Goal: Information Seeking & Learning: Learn about a topic

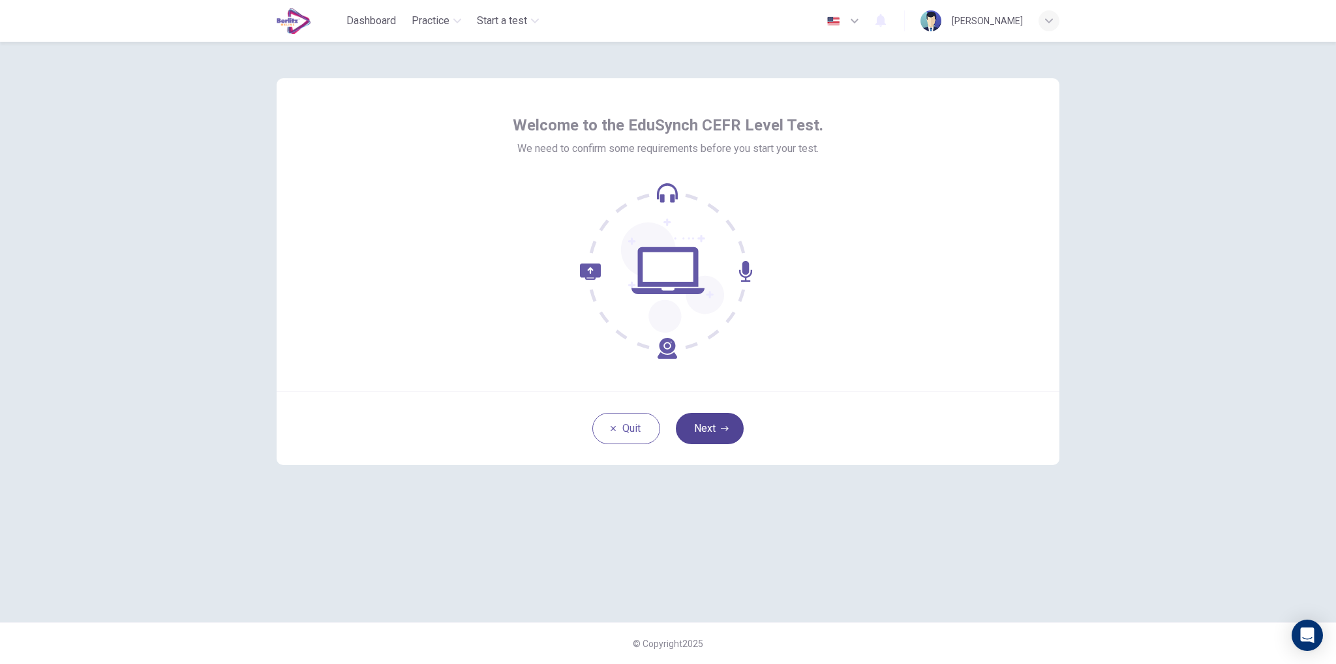
click at [714, 434] on button "Next" at bounding box center [710, 428] width 68 height 31
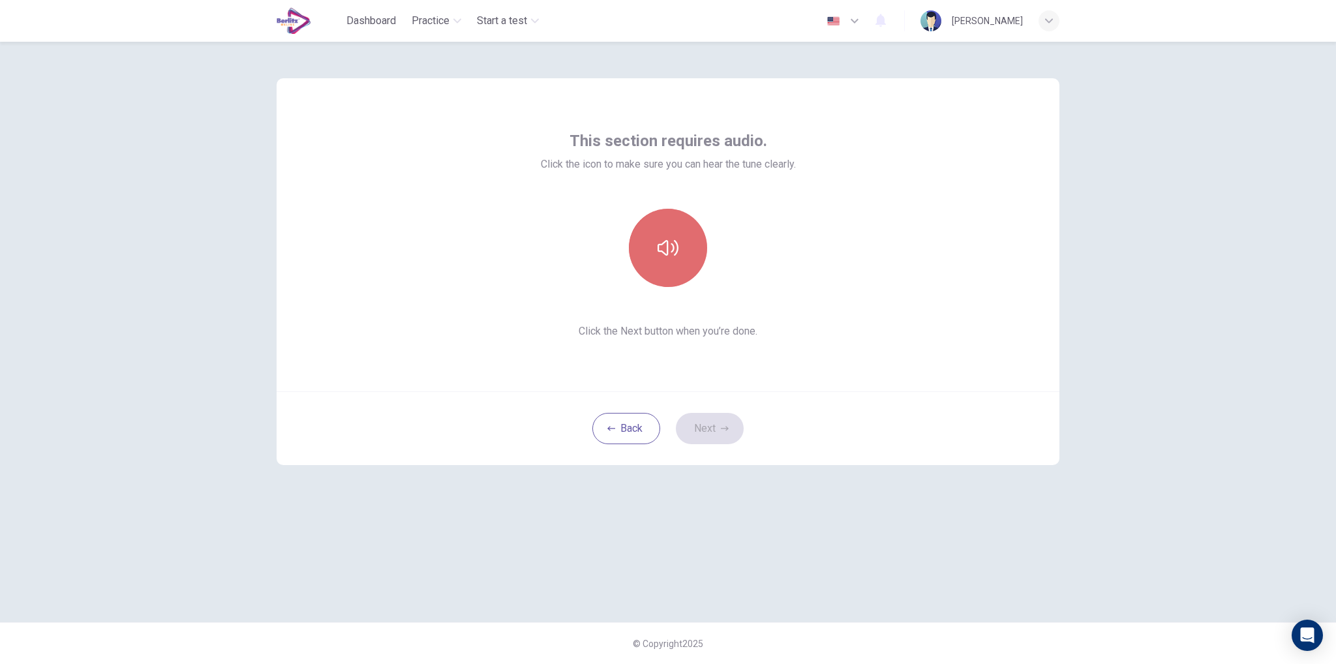
click at [676, 259] on button "button" at bounding box center [668, 248] width 78 height 78
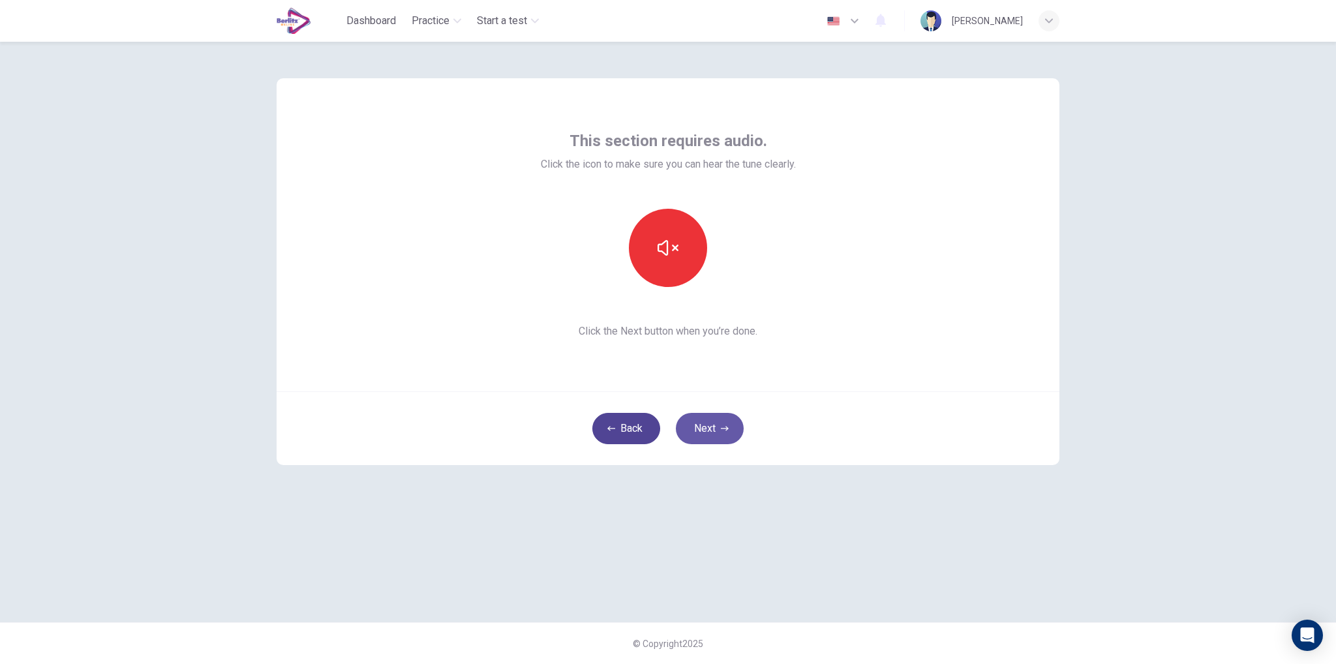
click at [619, 431] on button "Back" at bounding box center [626, 428] width 68 height 31
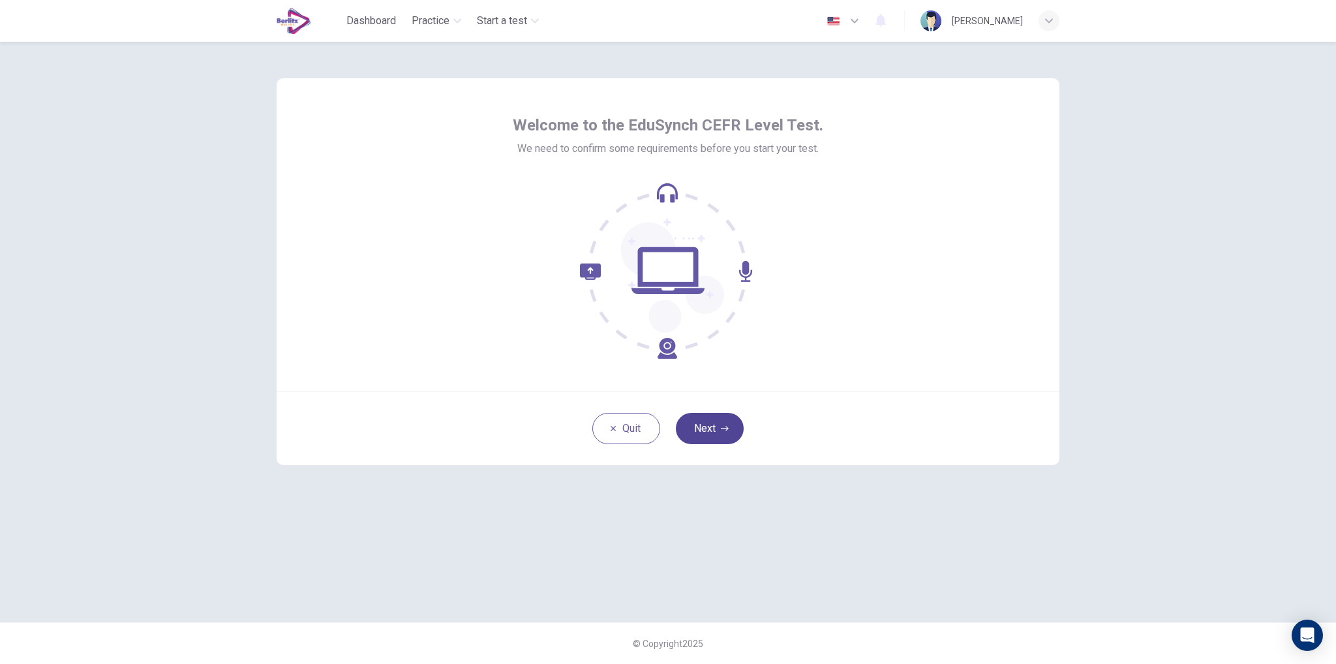
click at [715, 420] on button "Next" at bounding box center [710, 428] width 68 height 31
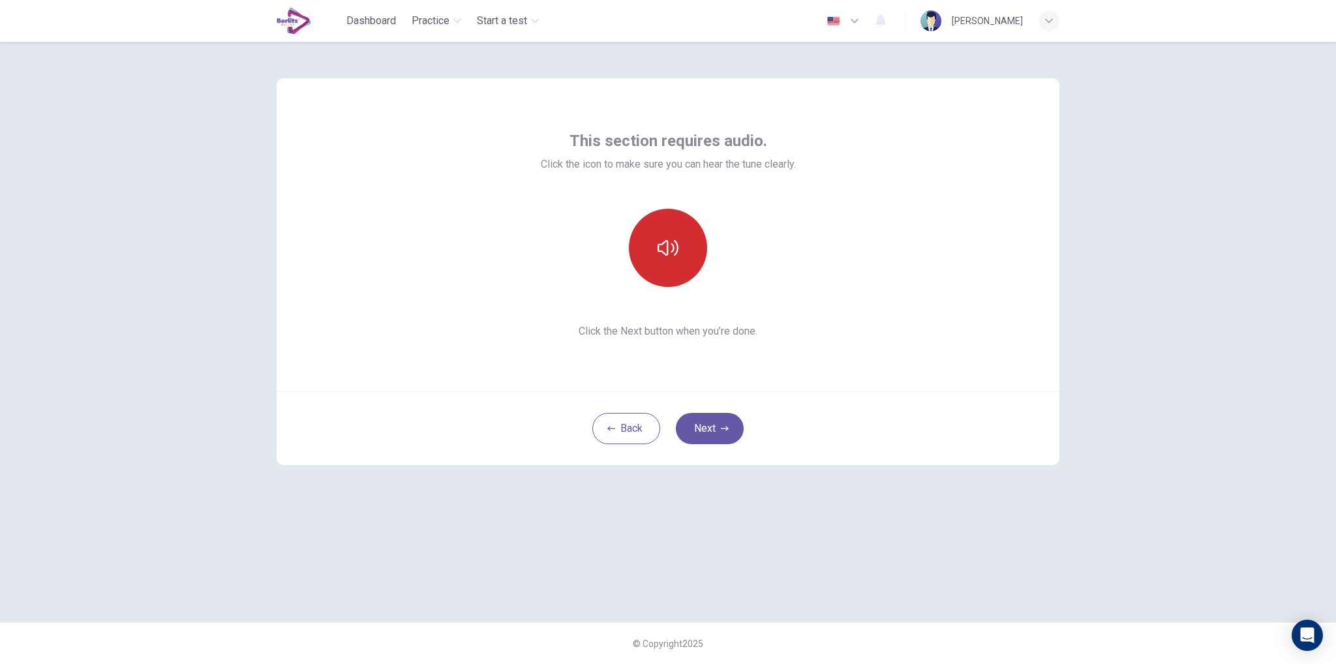
click at [665, 248] on icon "button" at bounding box center [667, 247] width 21 height 21
click at [694, 421] on button "Next" at bounding box center [710, 428] width 68 height 31
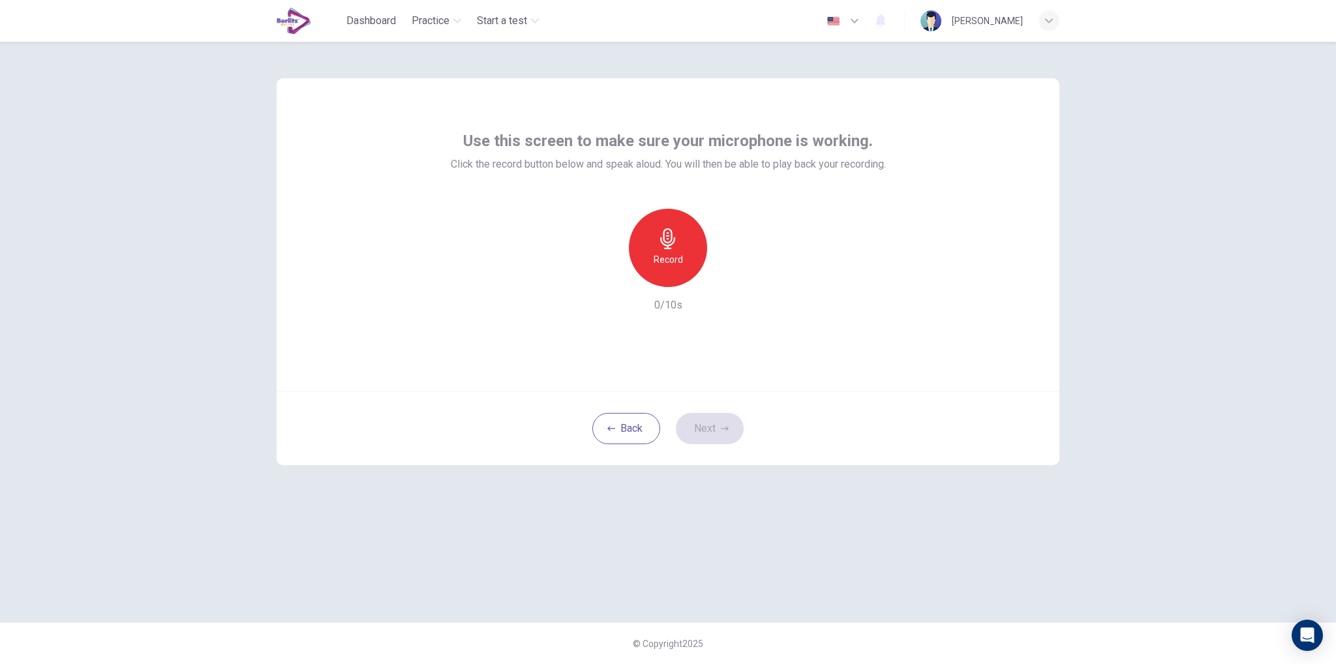
click at [668, 221] on div "Record" at bounding box center [668, 248] width 78 height 78
click at [608, 284] on div "button" at bounding box center [607, 276] width 21 height 21
click at [689, 235] on div "Record" at bounding box center [668, 248] width 78 height 78
click at [728, 274] on icon "button" at bounding box center [727, 276] width 13 height 13
drag, startPoint x: 724, startPoint y: 280, endPoint x: 710, endPoint y: 221, distance: 61.1
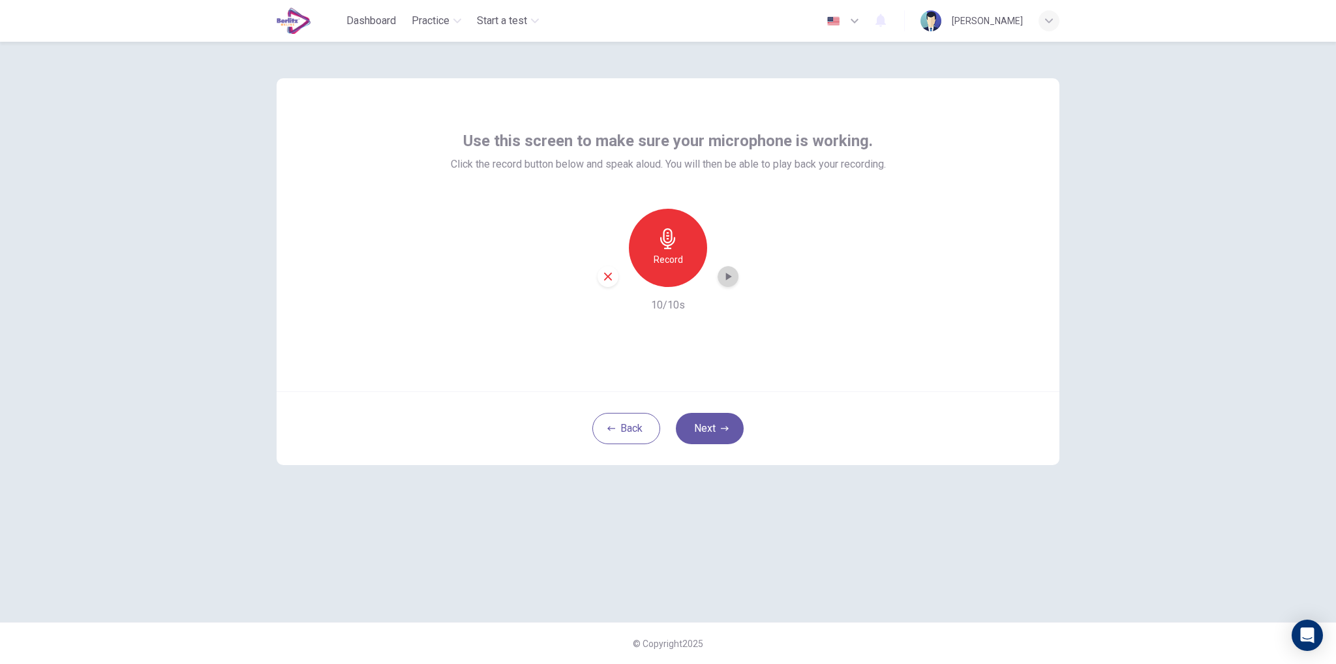
click at [710, 221] on div "Record" at bounding box center [667, 248] width 141 height 78
click at [665, 262] on h6 "Record" at bounding box center [667, 260] width 29 height 16
click at [731, 273] on icon "button" at bounding box center [727, 276] width 13 height 13
click at [720, 424] on button "Next" at bounding box center [710, 428] width 68 height 31
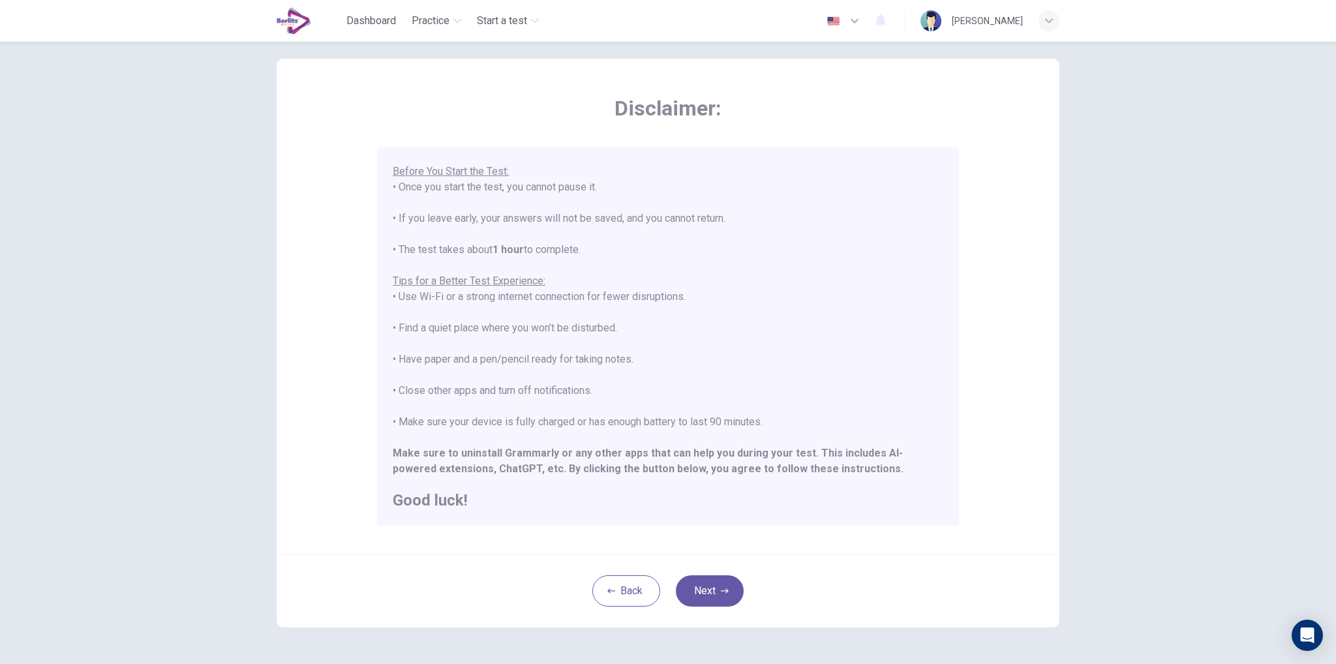
scroll to position [22, 0]
click at [698, 593] on button "Next" at bounding box center [710, 588] width 68 height 31
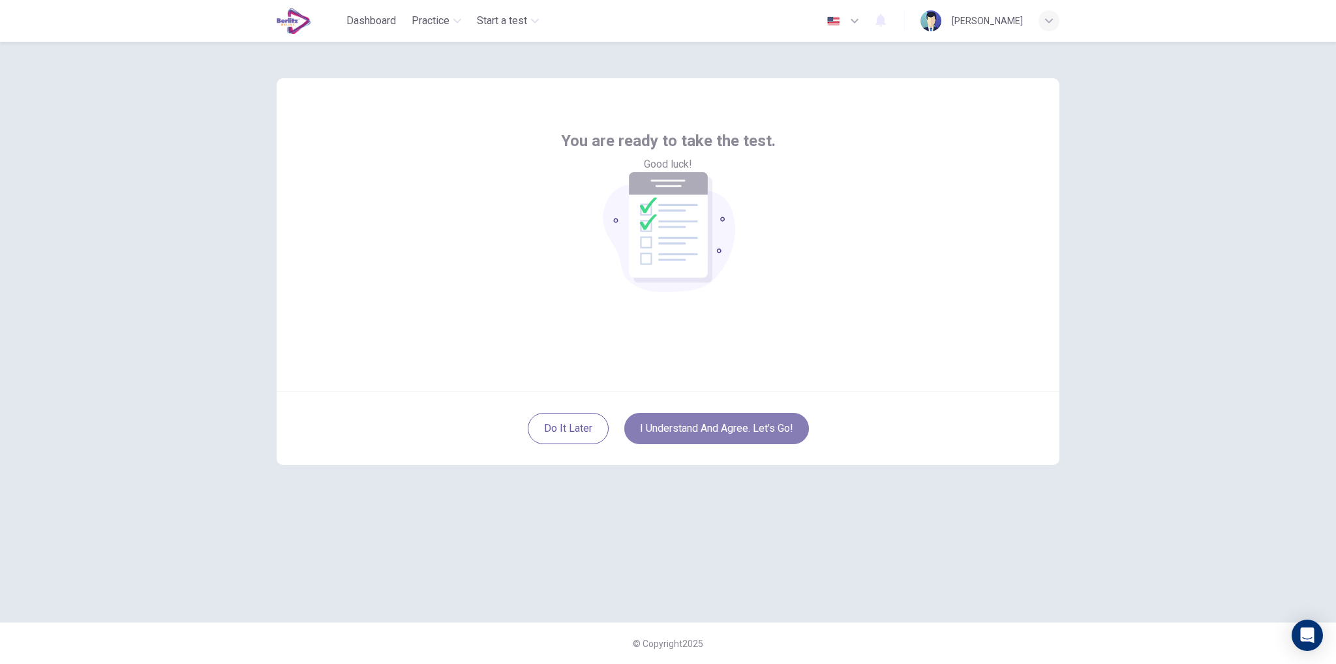
click at [730, 434] on button "I understand and agree. Let’s go!" at bounding box center [716, 428] width 185 height 31
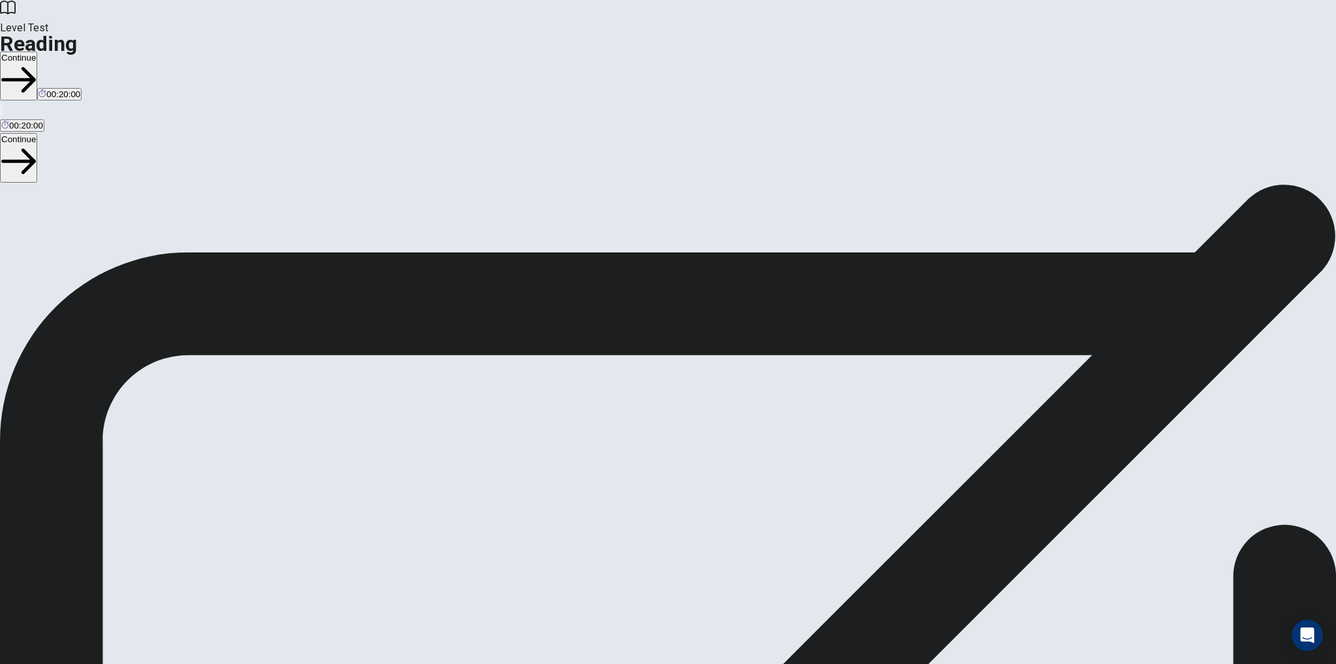
click at [37, 52] on button "Continue" at bounding box center [18, 76] width 37 height 49
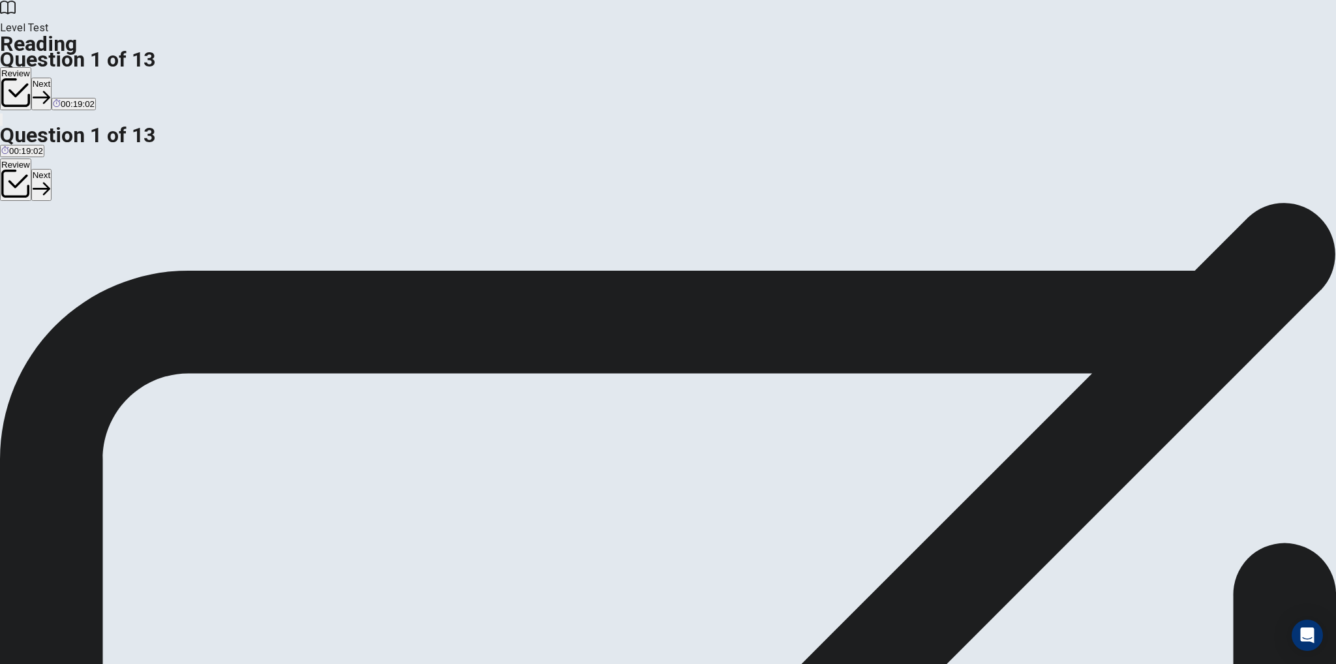
scroll to position [172, 0]
drag, startPoint x: 564, startPoint y: 227, endPoint x: 551, endPoint y: 243, distance: 20.4
click at [556, 249] on div "A To explain how dreams occur. B To discuss the benefits of sleep and how to im…" at bounding box center [668, 260] width 1336 height 23
click at [327, 260] on span "To discuss the benefits of sleep and how to improve it." at bounding box center [223, 265] width 208 height 10
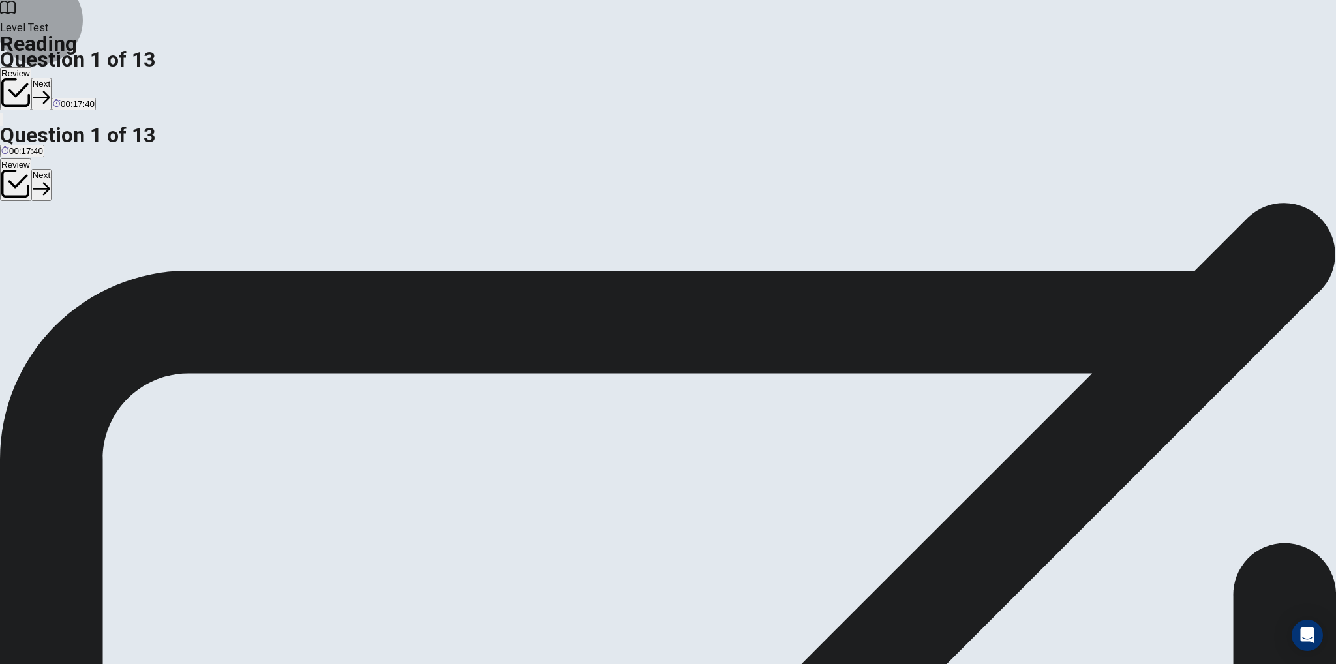
click at [31, 67] on button "Review" at bounding box center [15, 88] width 31 height 43
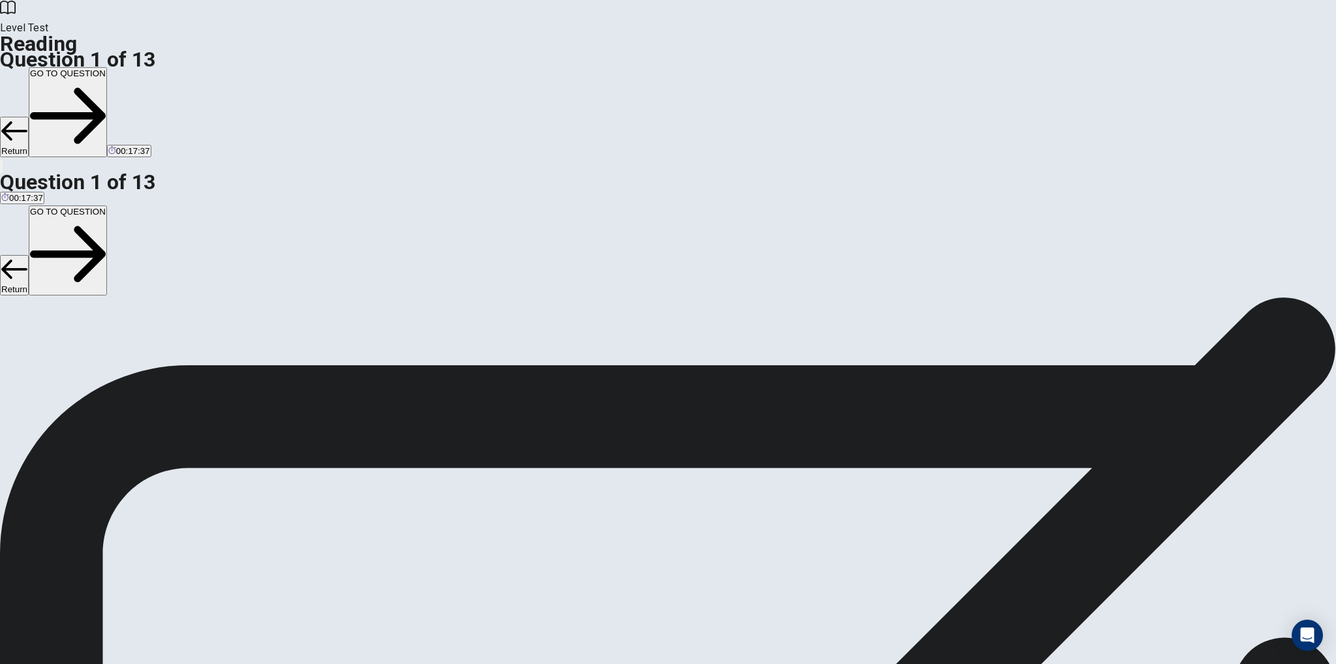
click at [29, 117] on button "Return" at bounding box center [14, 137] width 29 height 40
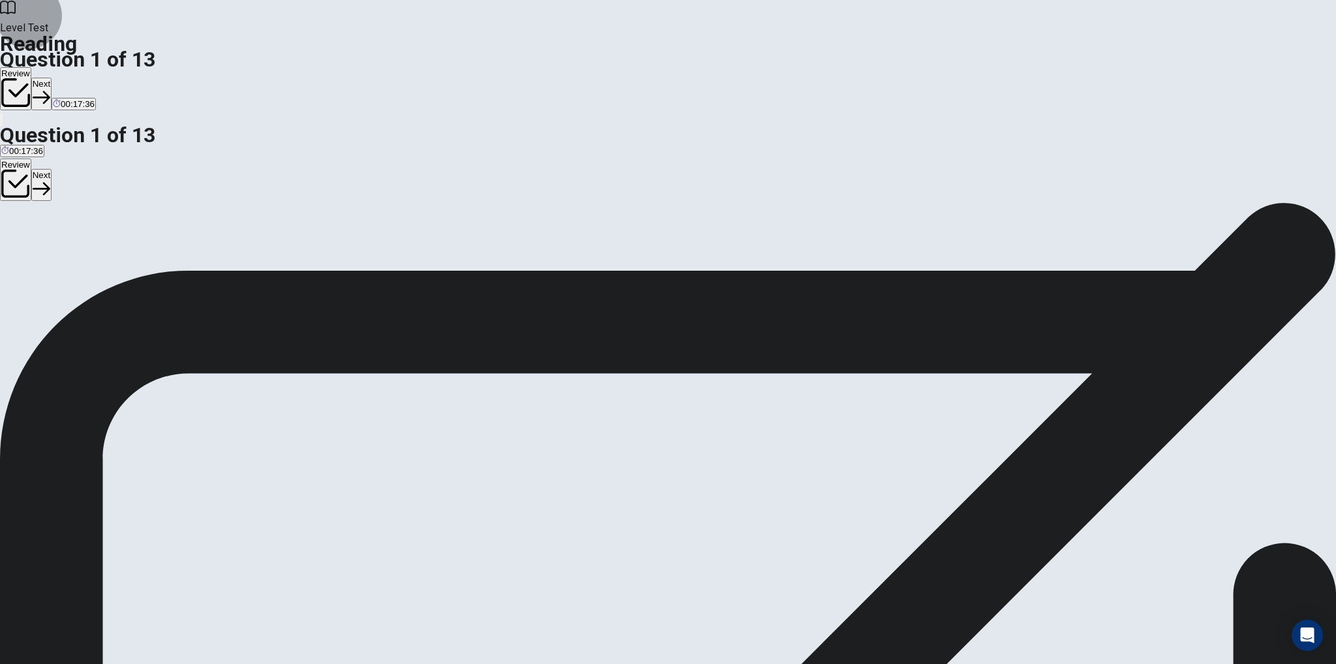
click at [52, 78] on button "Next" at bounding box center [41, 94] width 20 height 32
click at [313, 260] on span "The brain is very active, and most dreams occur." at bounding box center [219, 265] width 187 height 10
click at [73, 78] on button "Next" at bounding box center [63, 94] width 20 height 32
click at [198, 260] on span "To feel rested and stay healthy." at bounding box center [138, 265] width 120 height 10
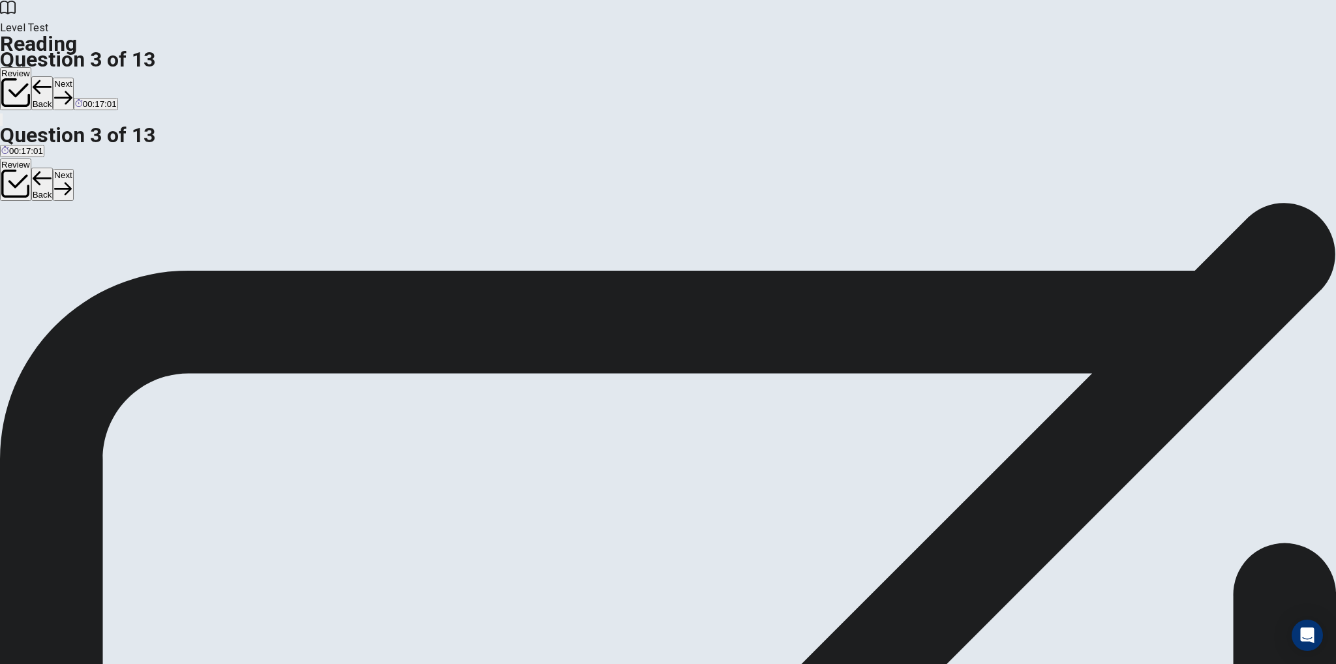
scroll to position [172, 0]
click at [73, 78] on button "Next" at bounding box center [63, 94] width 20 height 32
click at [95, 267] on button "C repair" at bounding box center [82, 260] width 25 height 22
click at [73, 78] on button "Next" at bounding box center [63, 94] width 20 height 32
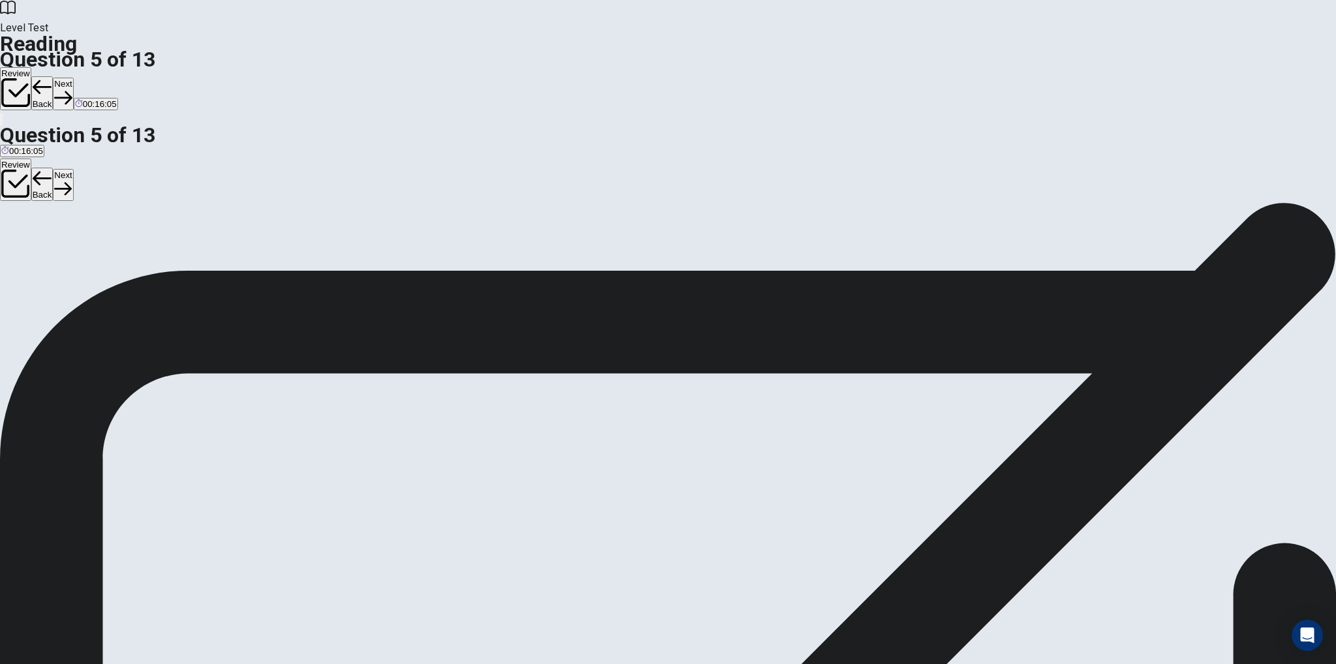
click at [389, 260] on span "They may have trouble focusing." at bounding box center [326, 265] width 126 height 10
click at [73, 78] on button "Next" at bounding box center [63, 94] width 20 height 32
click at [511, 270] on span "Sleep helps the brain and body rest and repair after the day." at bounding box center [403, 265] width 231 height 10
click at [73, 78] on button "Next" at bounding box center [63, 94] width 20 height 32
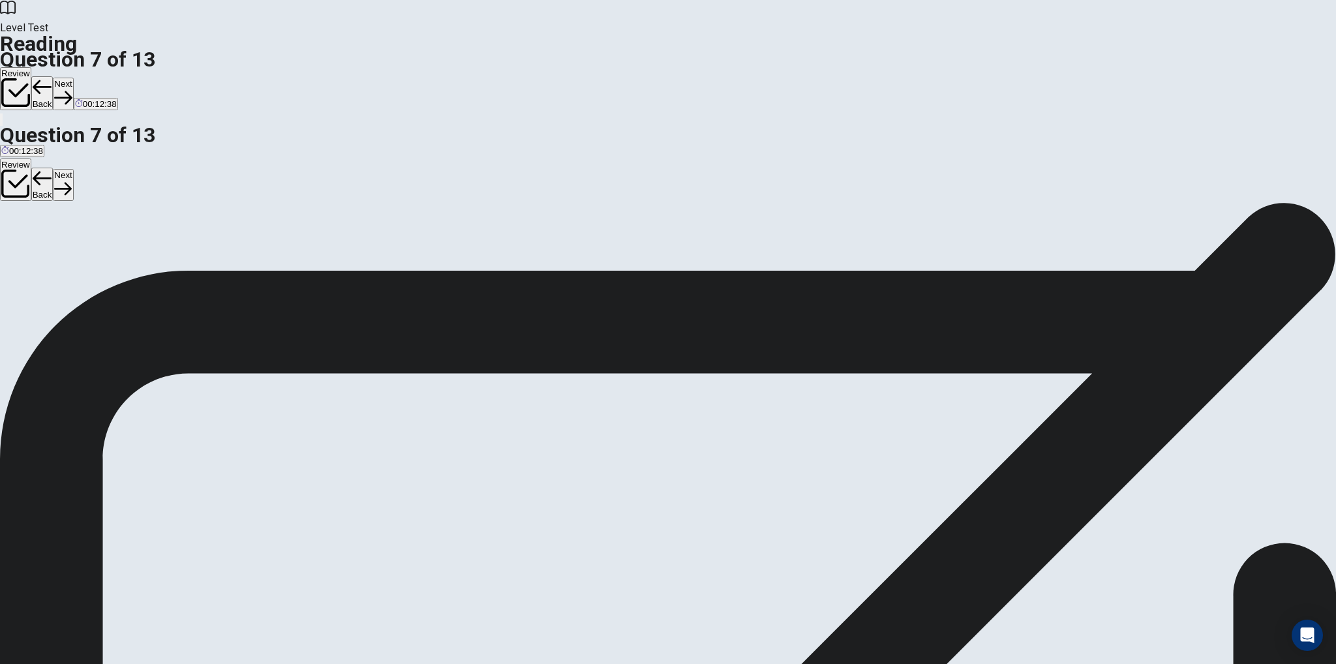
click at [125, 409] on input at bounding box center [80, 415] width 90 height 12
click at [896, 2] on div "Level Test Reading Question 7 of 13 Review Back Next 00:12:33" at bounding box center [668, 63] width 1336 height 127
click at [72, 89] on icon "button" at bounding box center [63, 98] width 18 height 18
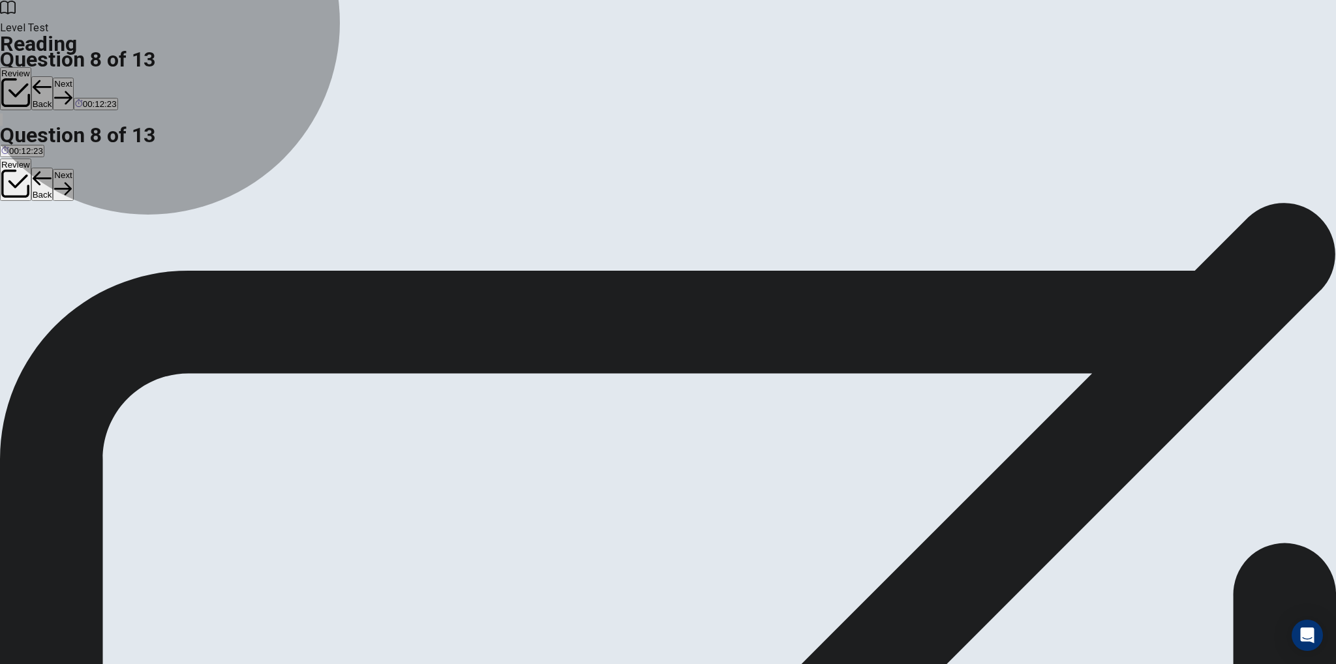
click at [432, 270] on span "Avoiding caffeine in the evening." at bounding box center [370, 265] width 125 height 10
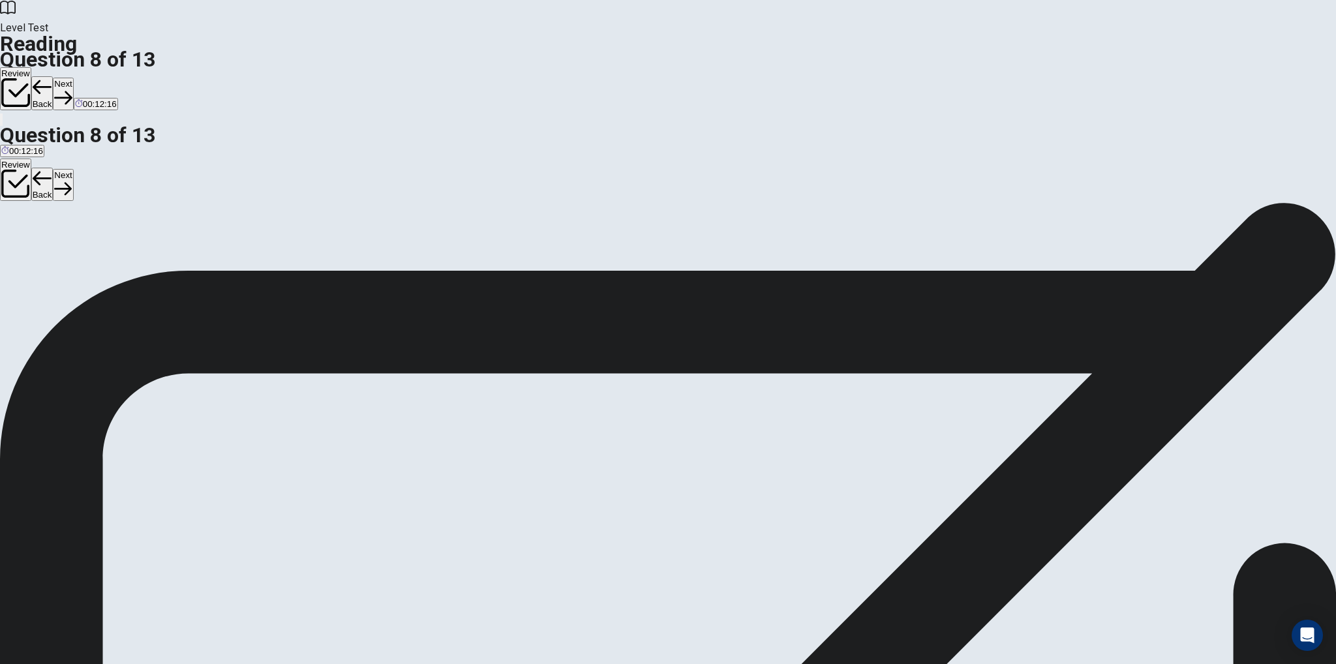
click at [73, 78] on button "Next" at bounding box center [63, 94] width 20 height 32
click at [142, 262] on span "REM sleep." at bounding box center [119, 265] width 45 height 10
click at [73, 78] on button "Next" at bounding box center [63, 94] width 20 height 32
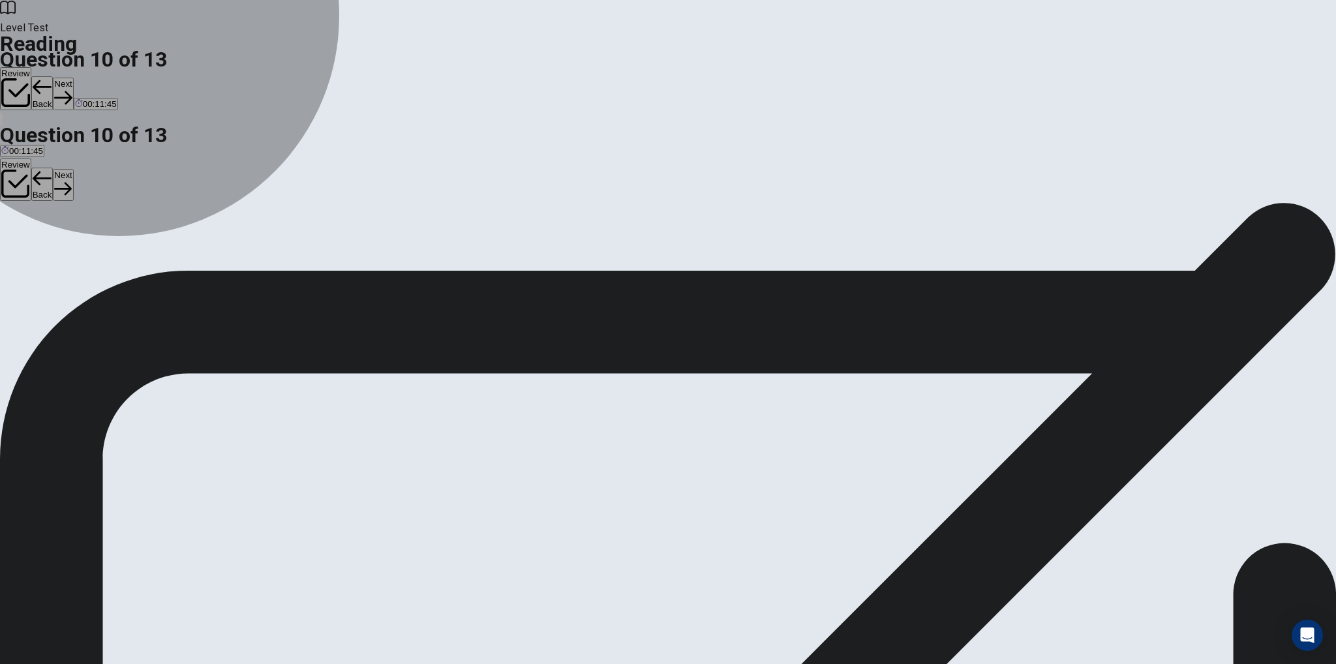
click at [190, 270] on span "Lack of physical activity." at bounding box center [143, 265] width 93 height 10
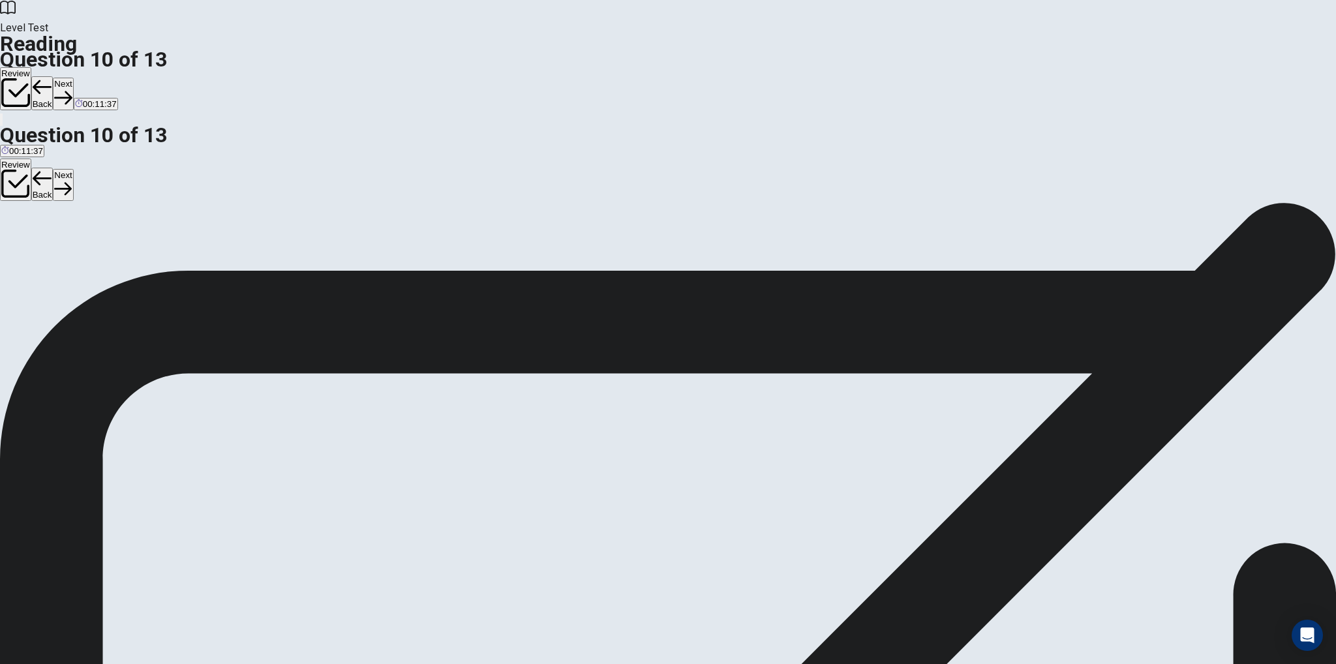
scroll to position [172, 0]
click at [73, 78] on button "Next" at bounding box center [63, 94] width 20 height 32
click at [368, 260] on span "People who sleep well have better focus and health." at bounding box center [267, 265] width 201 height 10
click at [73, 78] on button "Next" at bounding box center [63, 94] width 20 height 32
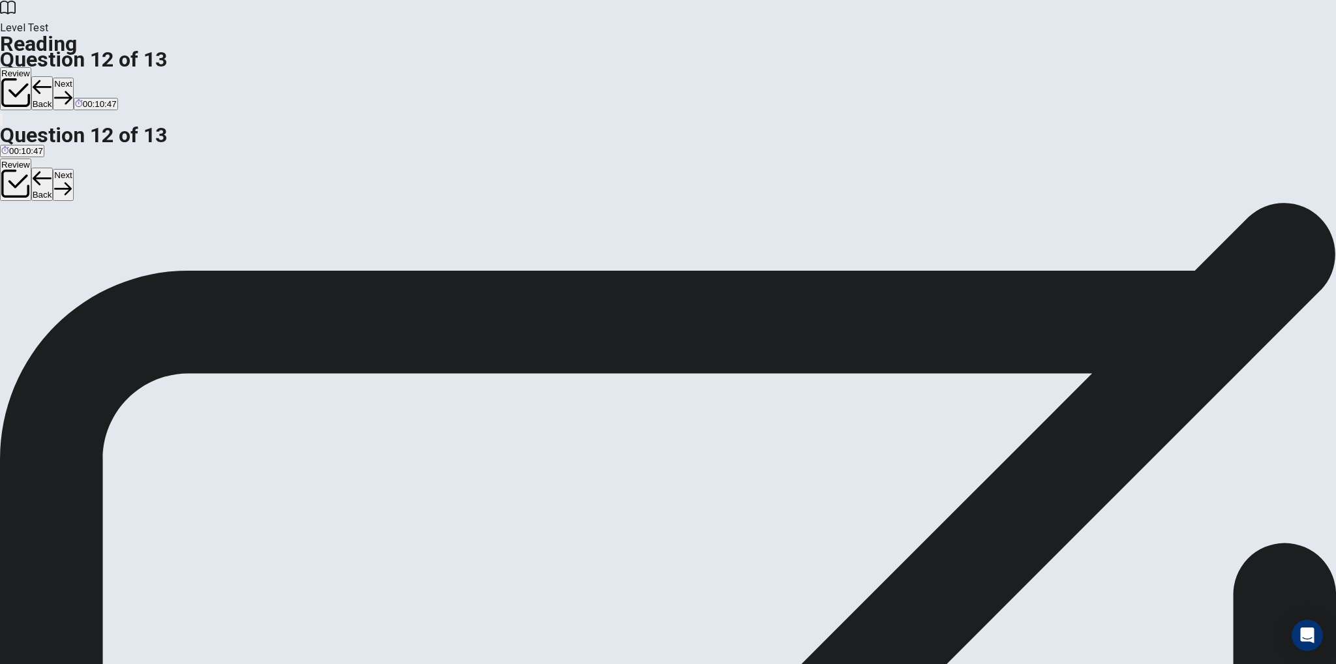
drag, startPoint x: 397, startPoint y: 434, endPoint x: 628, endPoint y: 319, distance: 258.1
drag, startPoint x: 413, startPoint y: 382, endPoint x: 615, endPoint y: 395, distance: 201.9
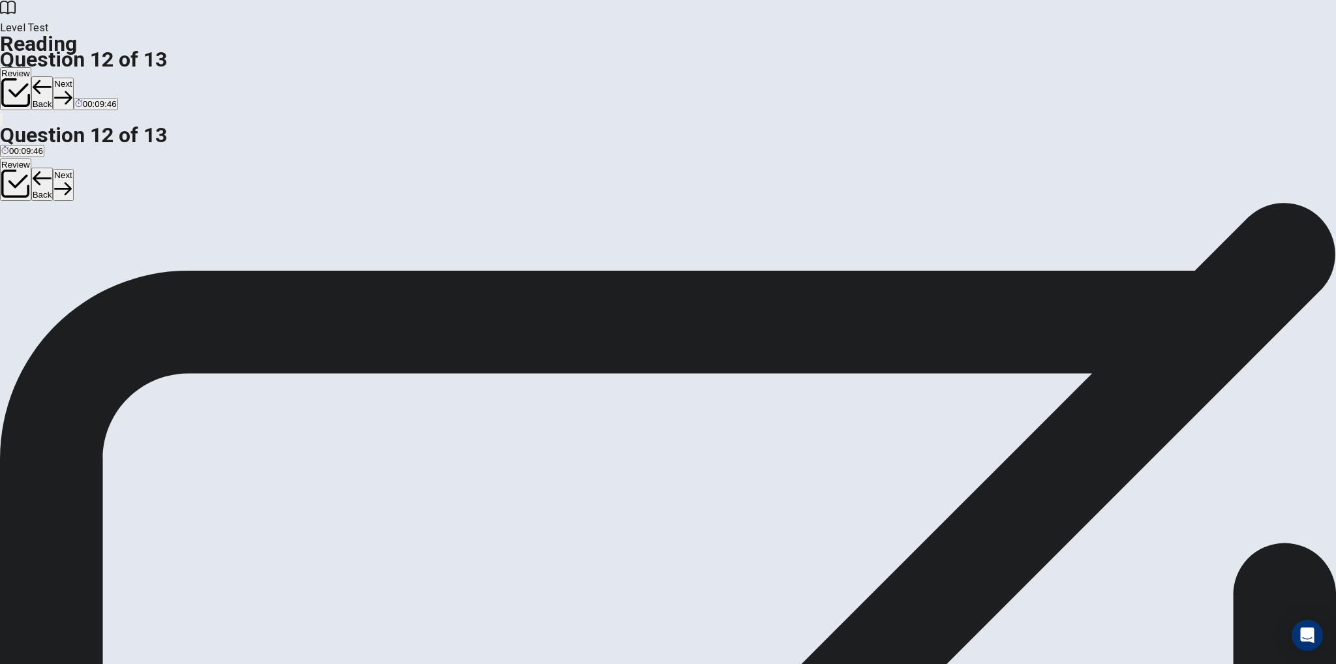
scroll to position [86, 0]
drag, startPoint x: 446, startPoint y: 410, endPoint x: 723, endPoint y: 465, distance: 281.9
click at [73, 78] on button "Next" at bounding box center [63, 94] width 20 height 32
drag, startPoint x: 382, startPoint y: 303, endPoint x: 582, endPoint y: 332, distance: 202.3
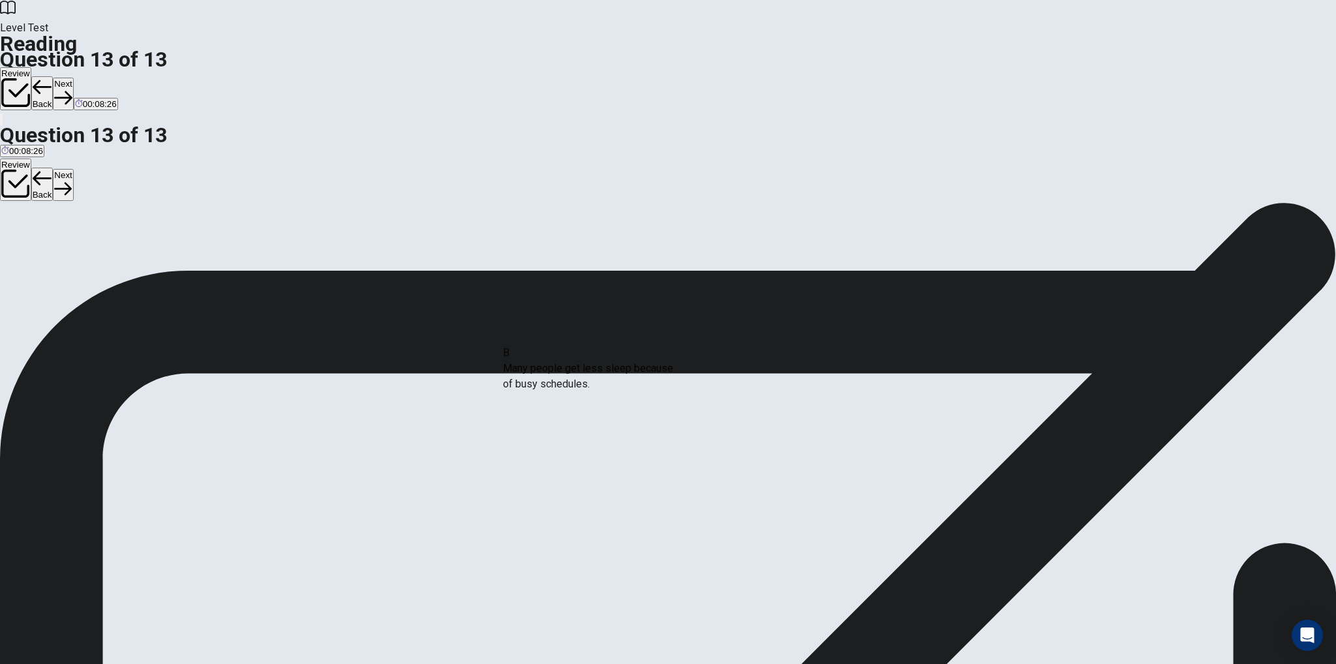
drag, startPoint x: 438, startPoint y: 309, endPoint x: 639, endPoint y: 387, distance: 216.2
drag, startPoint x: 402, startPoint y: 367, endPoint x: 632, endPoint y: 443, distance: 242.7
drag, startPoint x: 430, startPoint y: 361, endPoint x: 623, endPoint y: 407, distance: 198.5
drag, startPoint x: 388, startPoint y: 284, endPoint x: 642, endPoint y: 428, distance: 292.1
drag, startPoint x: 425, startPoint y: 314, endPoint x: 931, endPoint y: 339, distance: 506.1
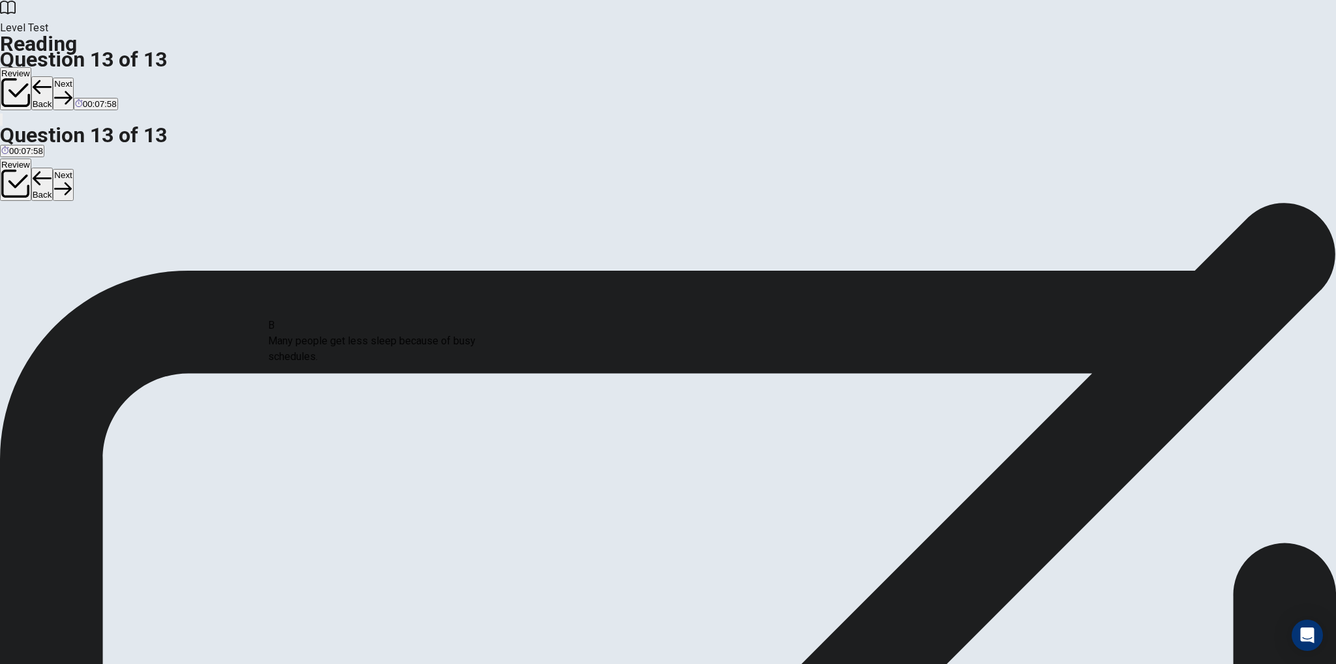
scroll to position [0, 0]
drag, startPoint x: 690, startPoint y: 379, endPoint x: 436, endPoint y: 322, distance: 260.1
drag, startPoint x: 416, startPoint y: 357, endPoint x: 602, endPoint y: 360, distance: 185.9
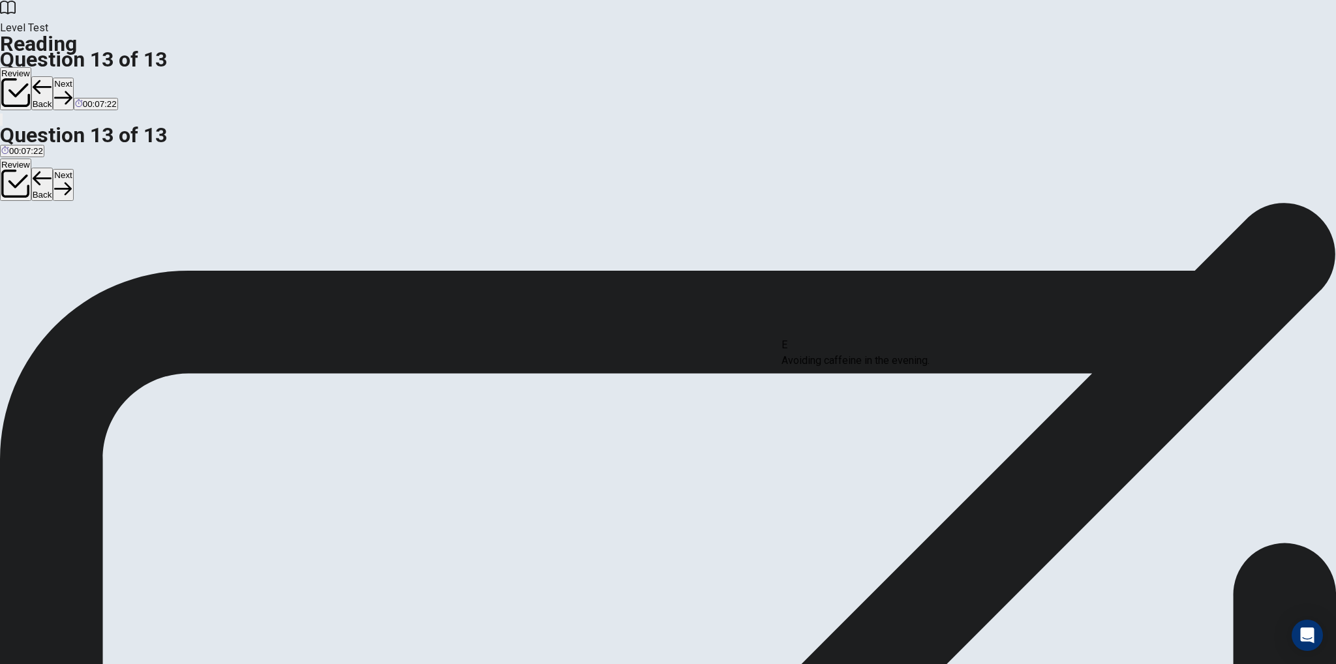
drag, startPoint x: 378, startPoint y: 359, endPoint x: 864, endPoint y: 367, distance: 485.9
drag, startPoint x: 410, startPoint y: 373, endPoint x: 878, endPoint y: 428, distance: 472.2
click at [73, 78] on button "Next" at bounding box center [63, 94] width 20 height 32
click at [31, 67] on button "Review" at bounding box center [15, 88] width 31 height 43
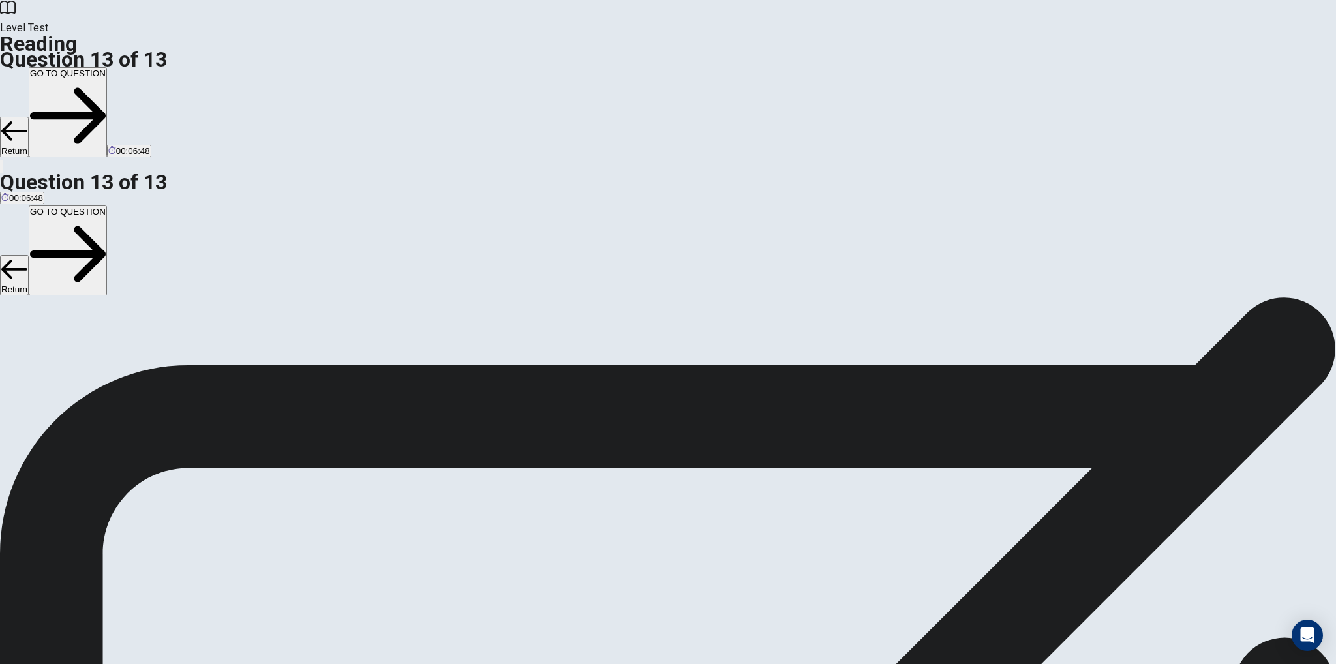
scroll to position [138, 0]
click at [107, 67] on button "GO TO QUESTION" at bounding box center [68, 112] width 78 height 90
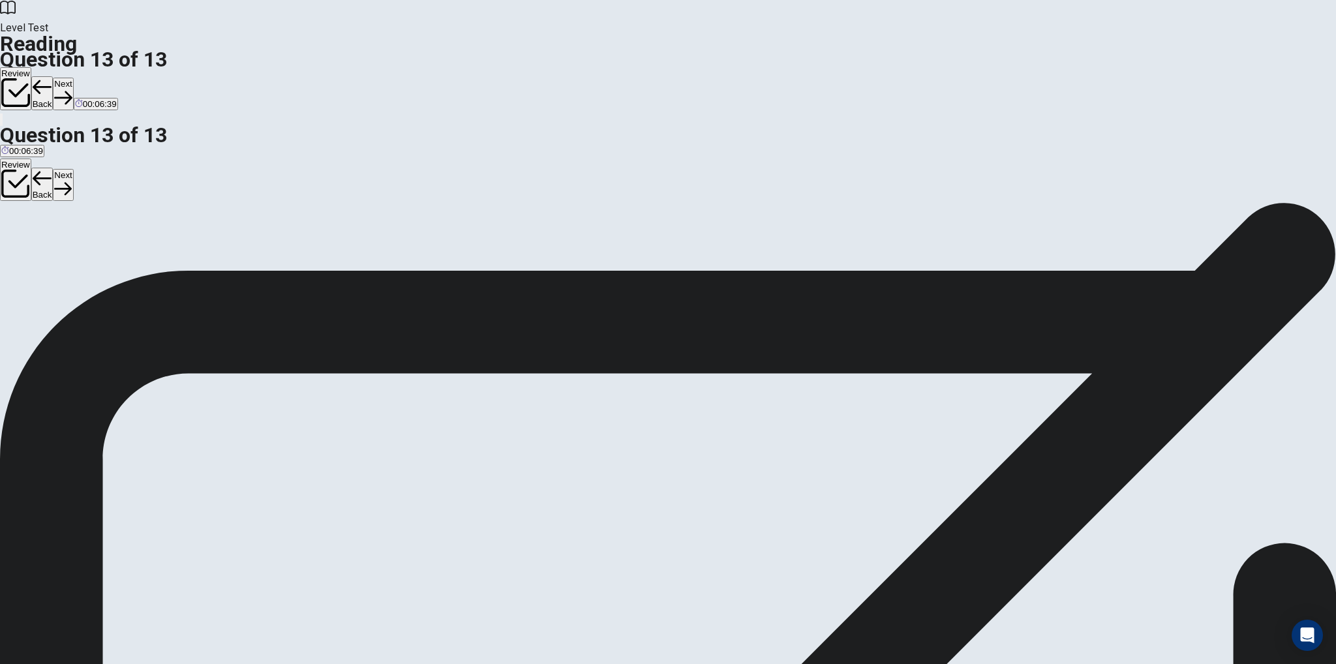
click at [72, 89] on icon "button" at bounding box center [63, 98] width 18 height 18
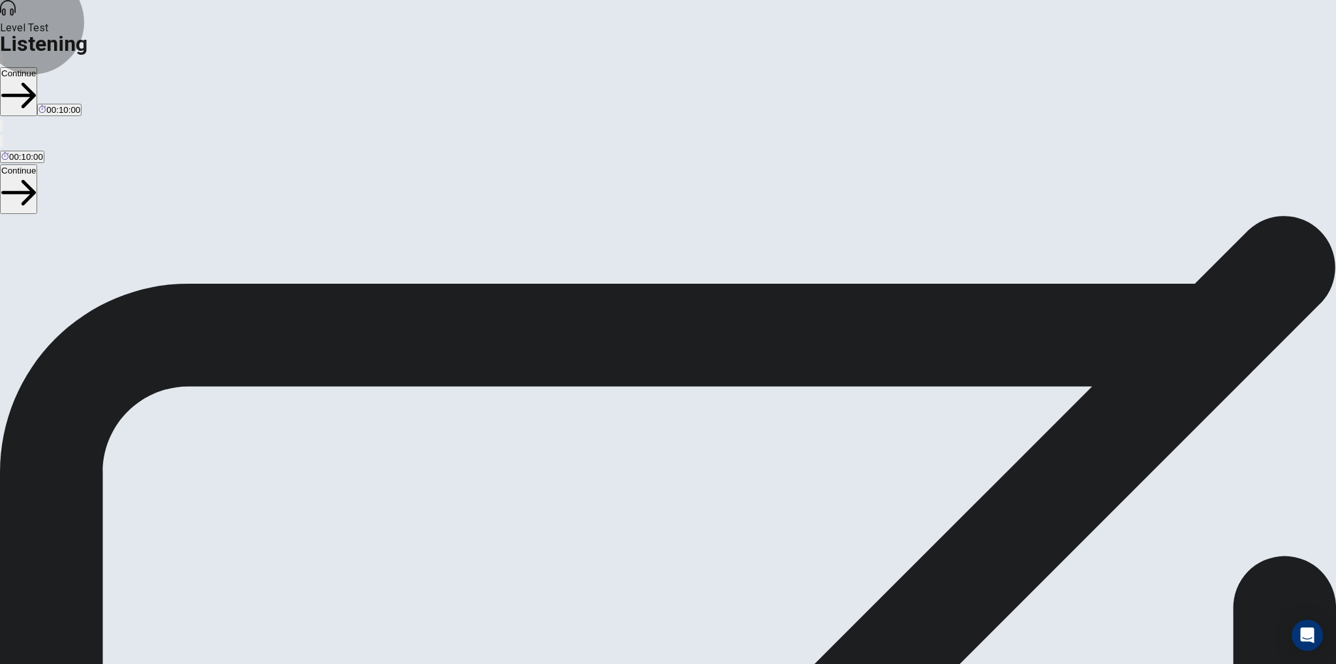
click at [37, 67] on button "Continue" at bounding box center [18, 91] width 37 height 49
click at [786, 35] on span at bounding box center [786, 35] width 0 height 0
type input "*"
drag, startPoint x: 803, startPoint y: 50, endPoint x: 856, endPoint y: 52, distance: 52.2
click at [856, 52] on body "This site uses cookies, as explained in our Privacy Policy . If you agree to th…" at bounding box center [668, 332] width 1336 height 664
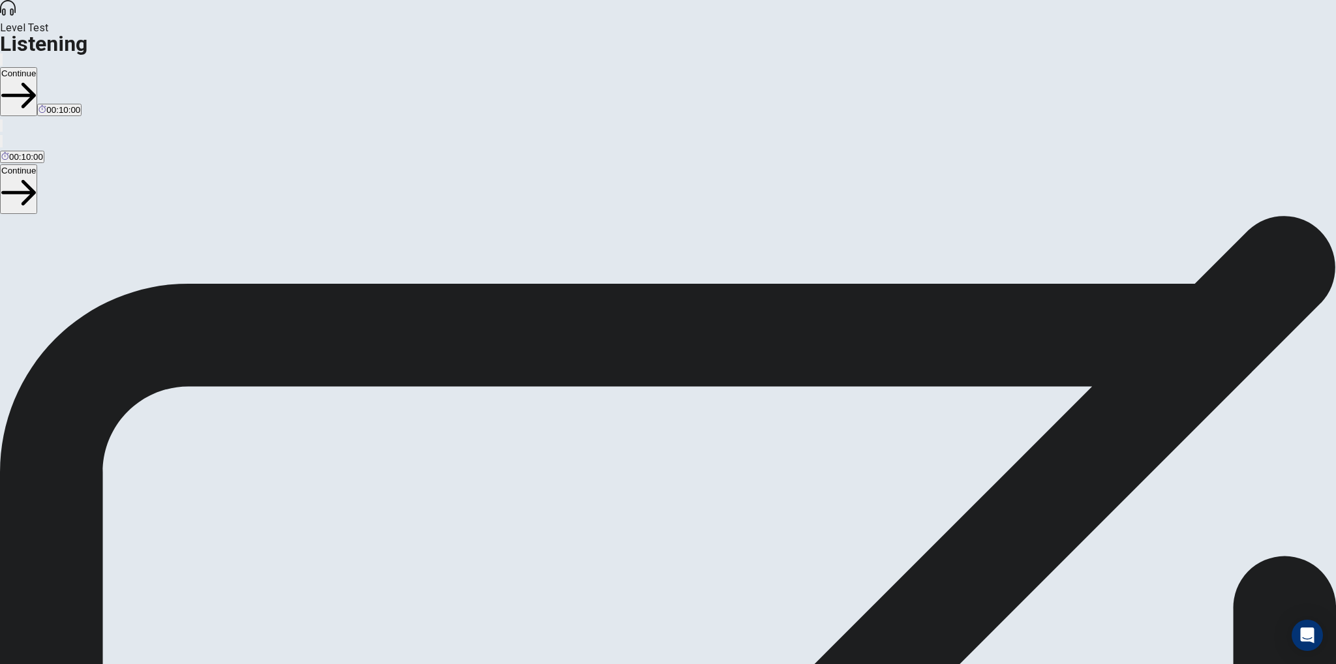
click at [37, 67] on button "Continue" at bounding box center [18, 91] width 37 height 49
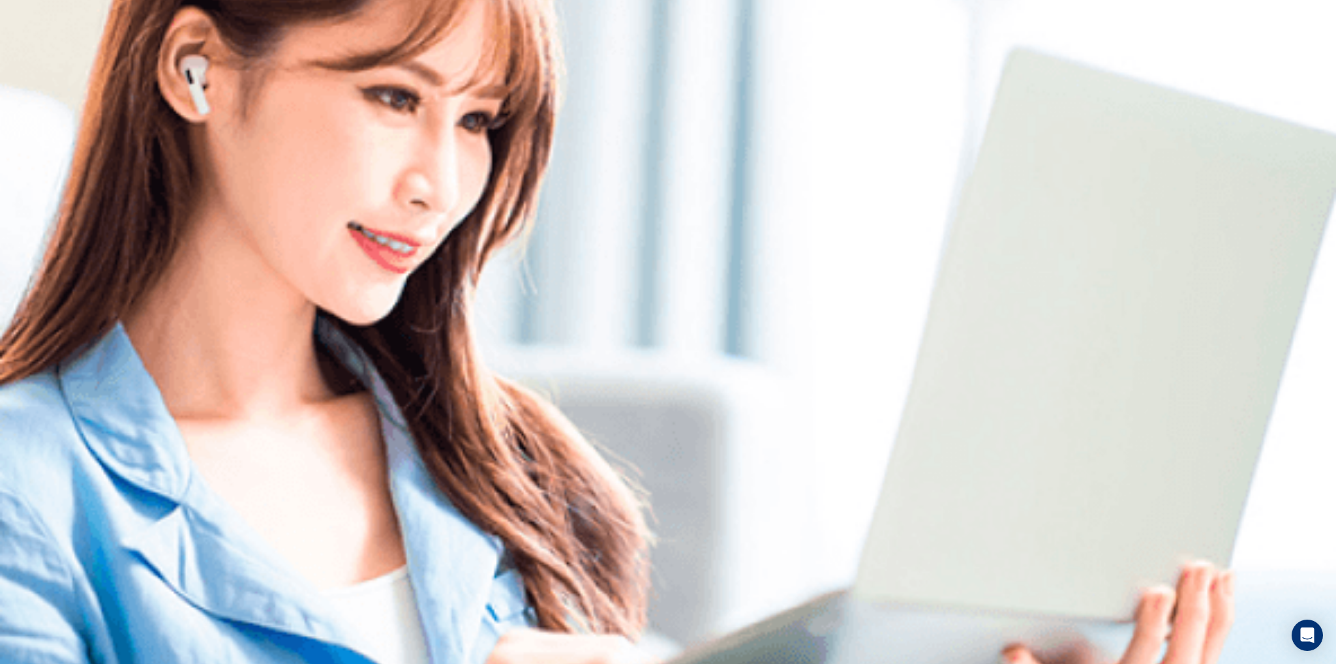
click at [741, 35] on span at bounding box center [741, 35] width 0 height 0
type input "***"
click at [741, 35] on span at bounding box center [741, 35] width 0 height 0
type input "***"
click at [741, 35] on span at bounding box center [741, 35] width 0 height 0
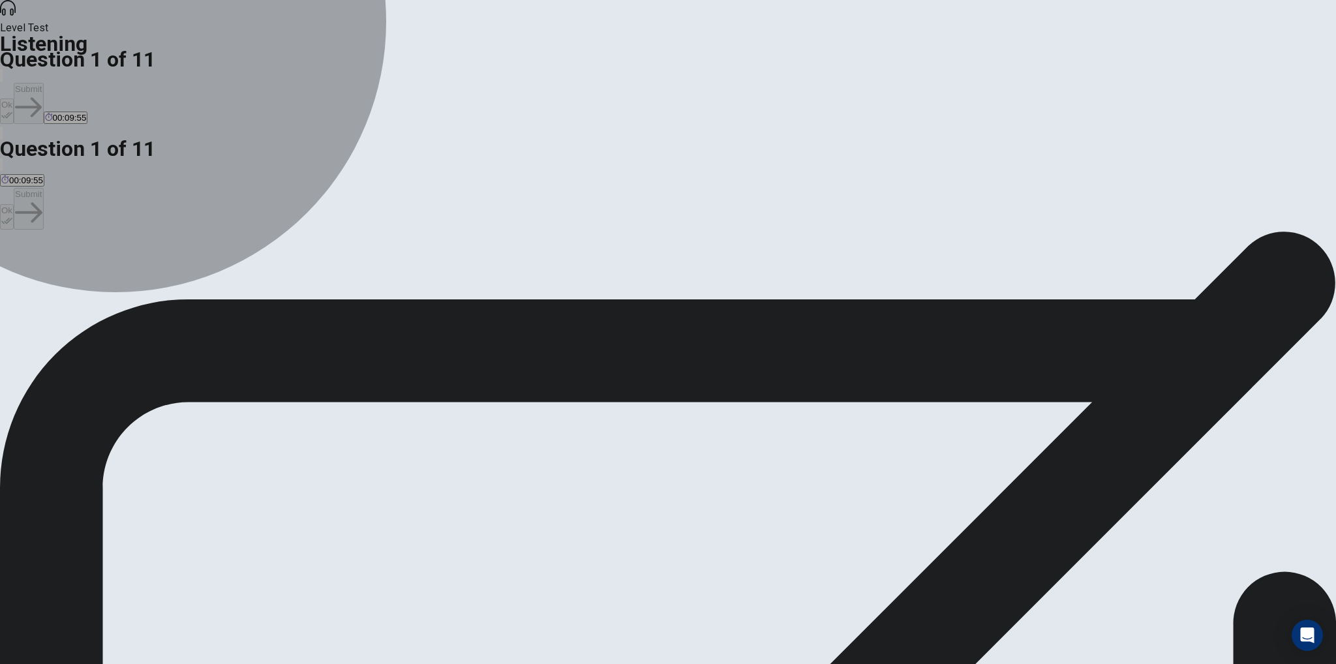
click at [74, 273] on span "A movie marathon." at bounding box center [37, 278] width 72 height 10
click at [139, 273] on span "A study session." at bounding box center [107, 278] width 63 height 10
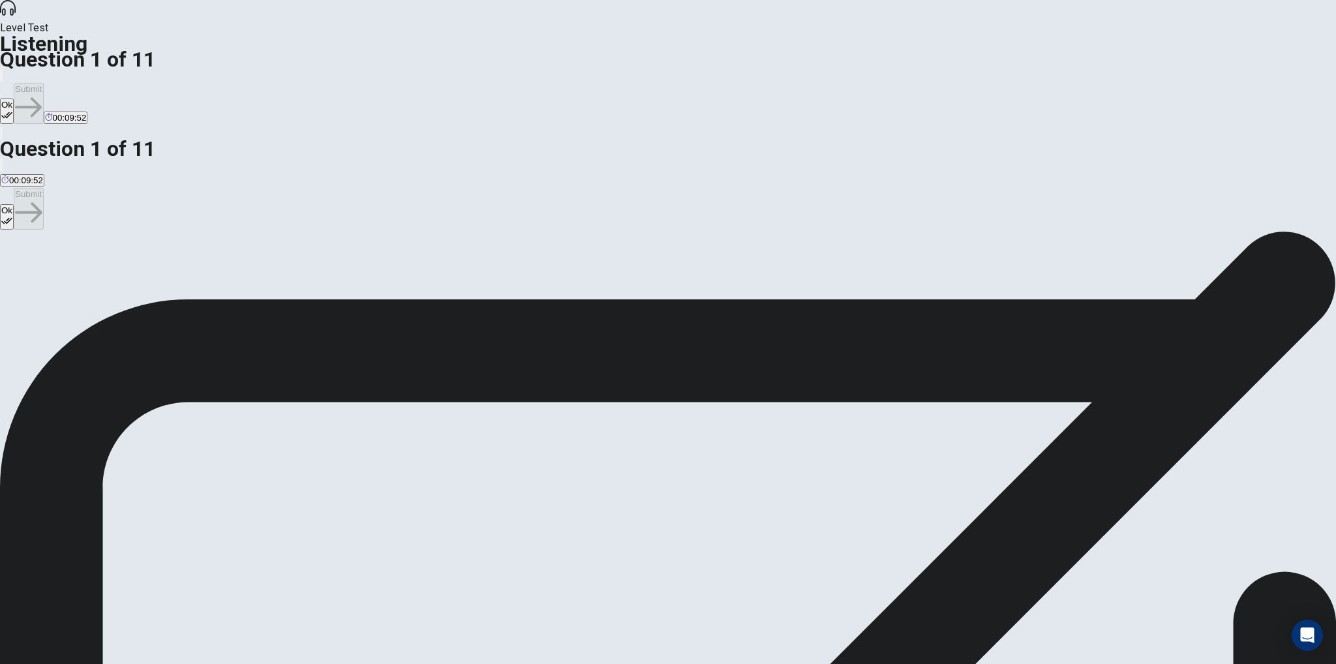
click at [183, 273] on span "A road trip." at bounding box center [163, 278] width 42 height 10
click at [14, 98] on button "Ok" at bounding box center [7, 110] width 14 height 25
click at [43, 83] on button "Submit" at bounding box center [28, 103] width 29 height 41
click at [83, 273] on span "Seaside." at bounding box center [66, 278] width 34 height 10
click at [14, 98] on button "Ok" at bounding box center [7, 110] width 14 height 25
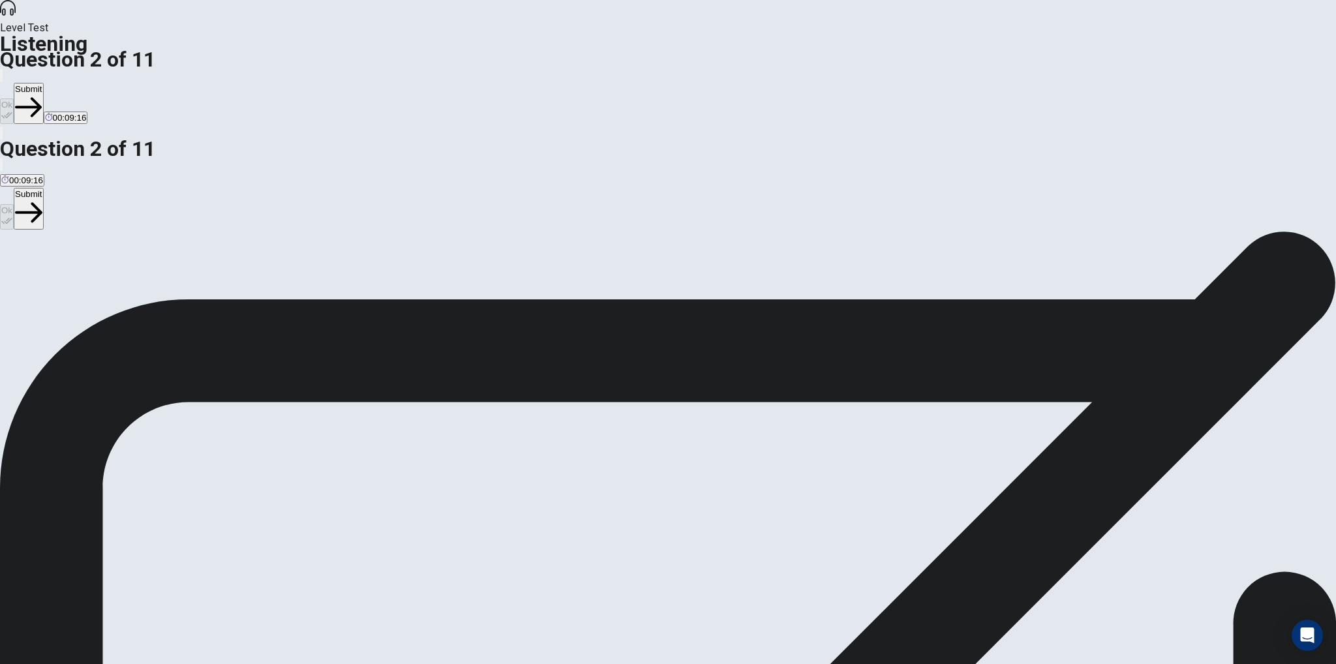
click at [43, 83] on button "Submit" at bounding box center [28, 103] width 29 height 41
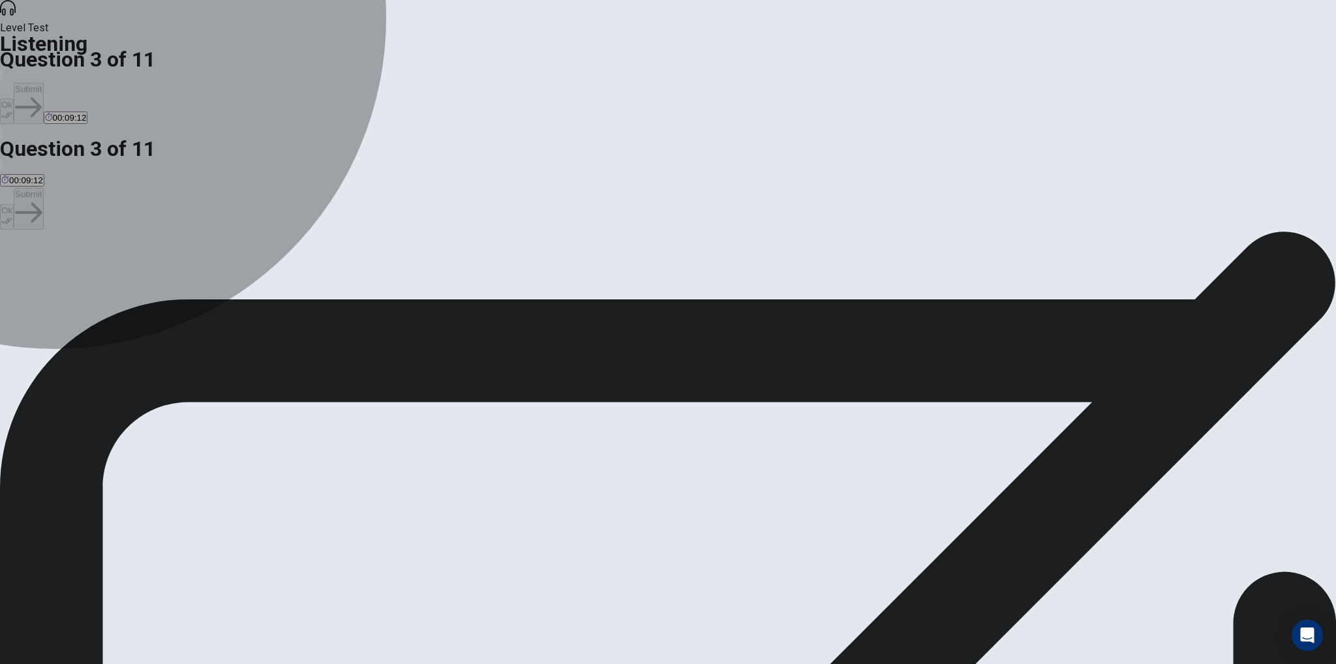
click at [80, 273] on span "Camping." at bounding box center [61, 278] width 37 height 10
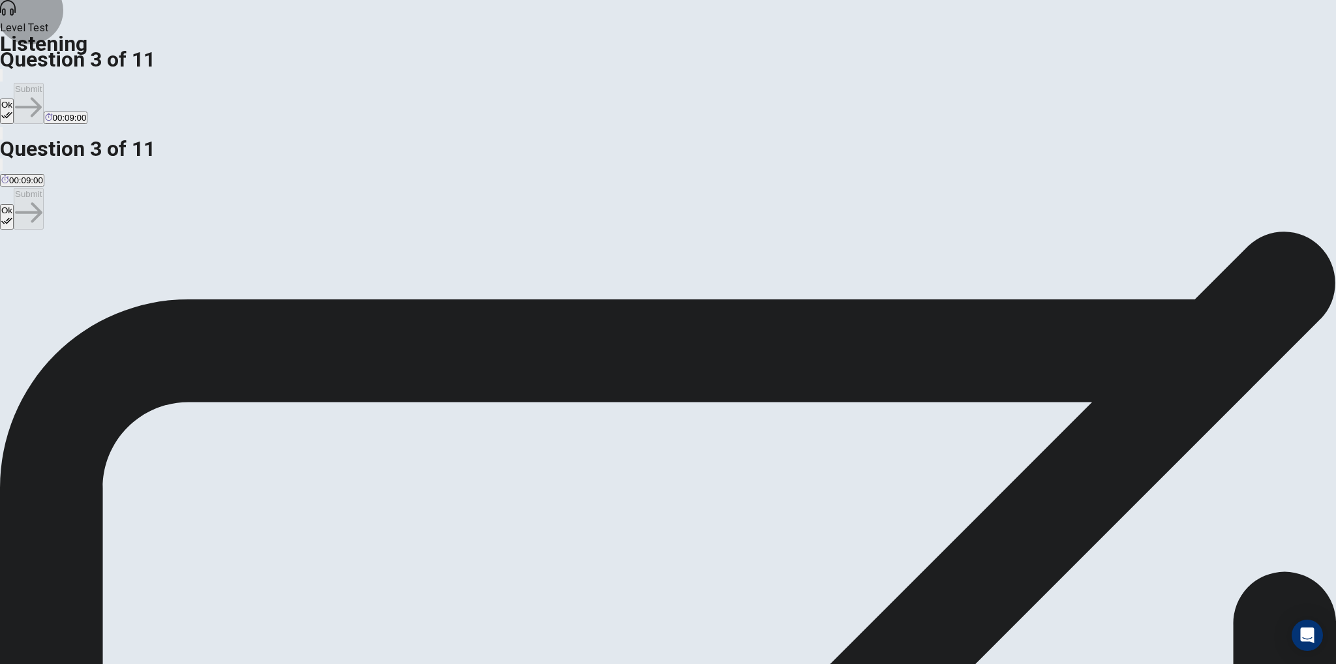
click at [12, 110] on icon "button" at bounding box center [6, 115] width 11 height 11
click at [43, 83] on button "Submit" at bounding box center [28, 103] width 29 height 41
click at [120, 273] on span "Have a picnic and take photos." at bounding box center [60, 278] width 119 height 10
click at [14, 98] on button "Ok" at bounding box center [7, 110] width 14 height 25
click at [43, 83] on button "Submit" at bounding box center [28, 103] width 29 height 41
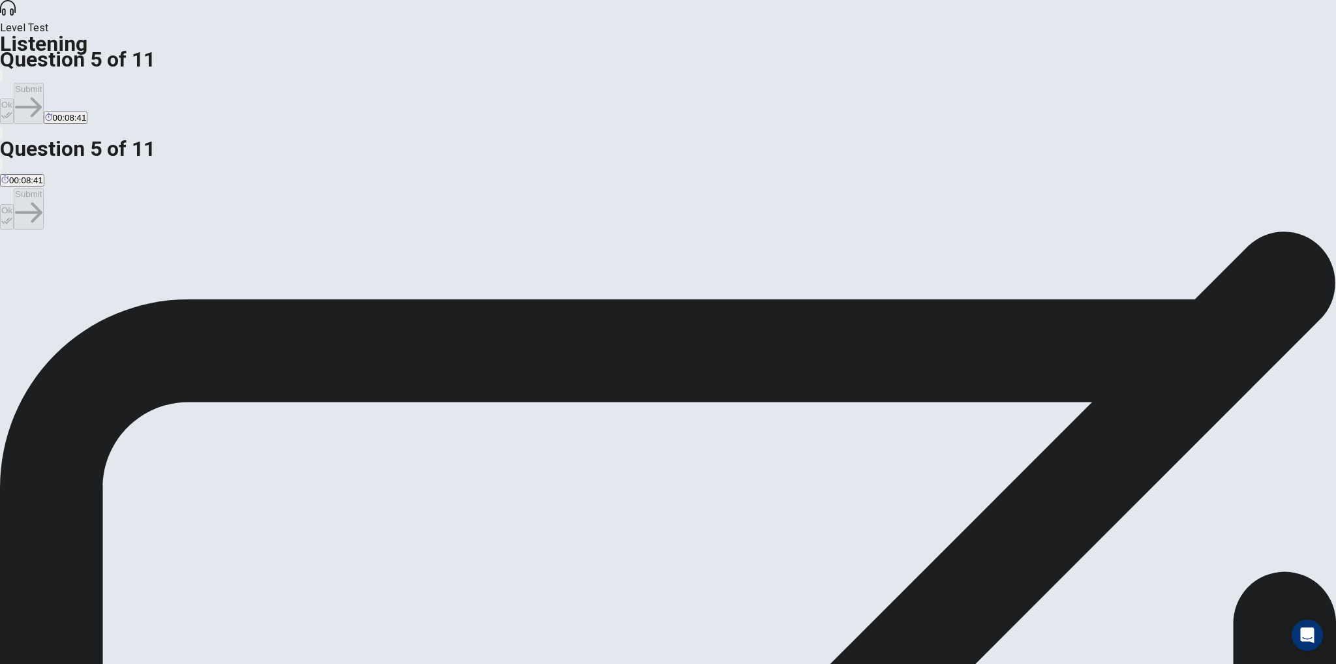
click at [302, 282] on span "Books and board games." at bounding box center [253, 278] width 97 height 10
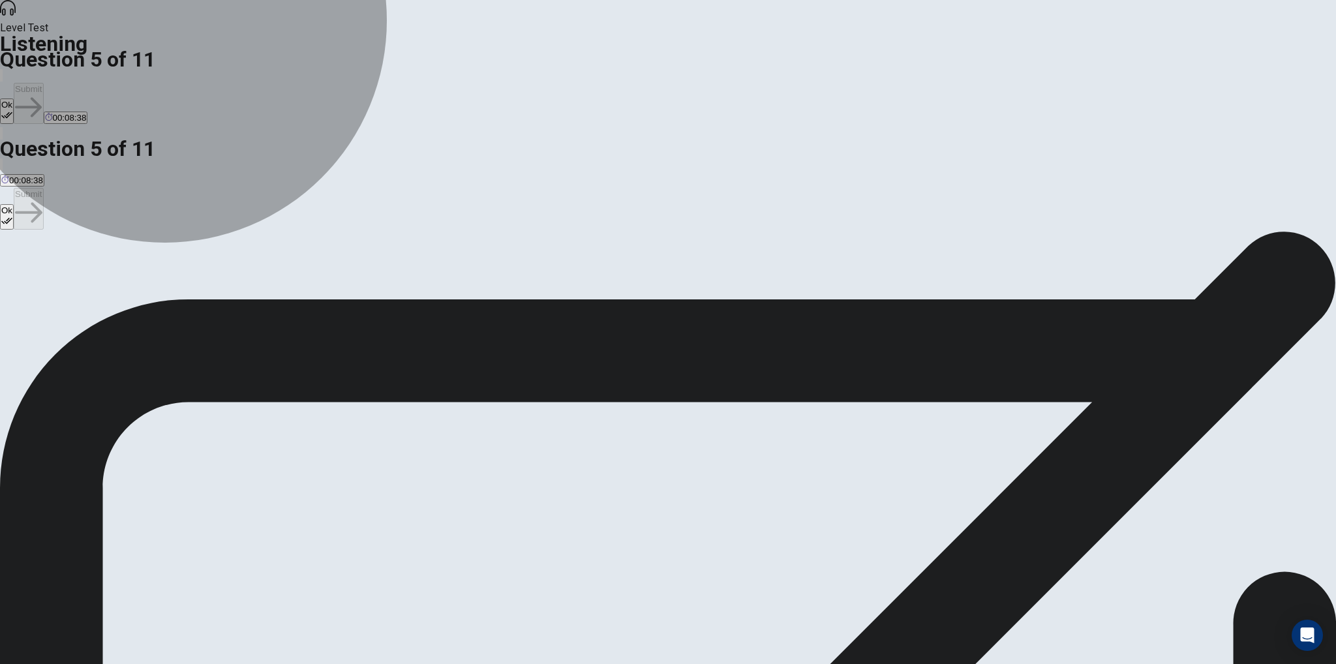
click at [458, 283] on span "A tent, sleeping bags, and cooking gear." at bounding box center [382, 278] width 154 height 10
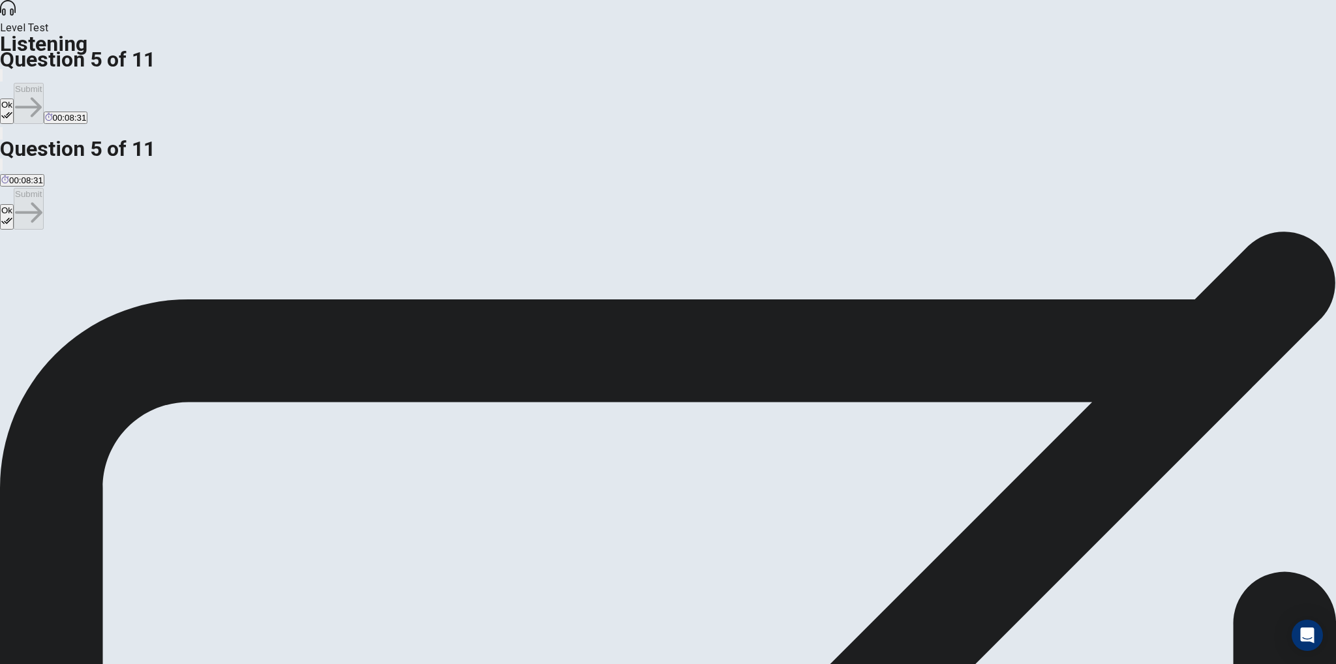
click at [14, 98] on button "Ok" at bounding box center [7, 110] width 14 height 25
click at [43, 83] on button "Submit" at bounding box center [28, 103] width 29 height 41
click at [59, 273] on span "Extra blankets." at bounding box center [29, 278] width 57 height 10
click at [14, 98] on button "Ok" at bounding box center [7, 110] width 14 height 25
click at [43, 83] on button "Submit" at bounding box center [28, 103] width 29 height 41
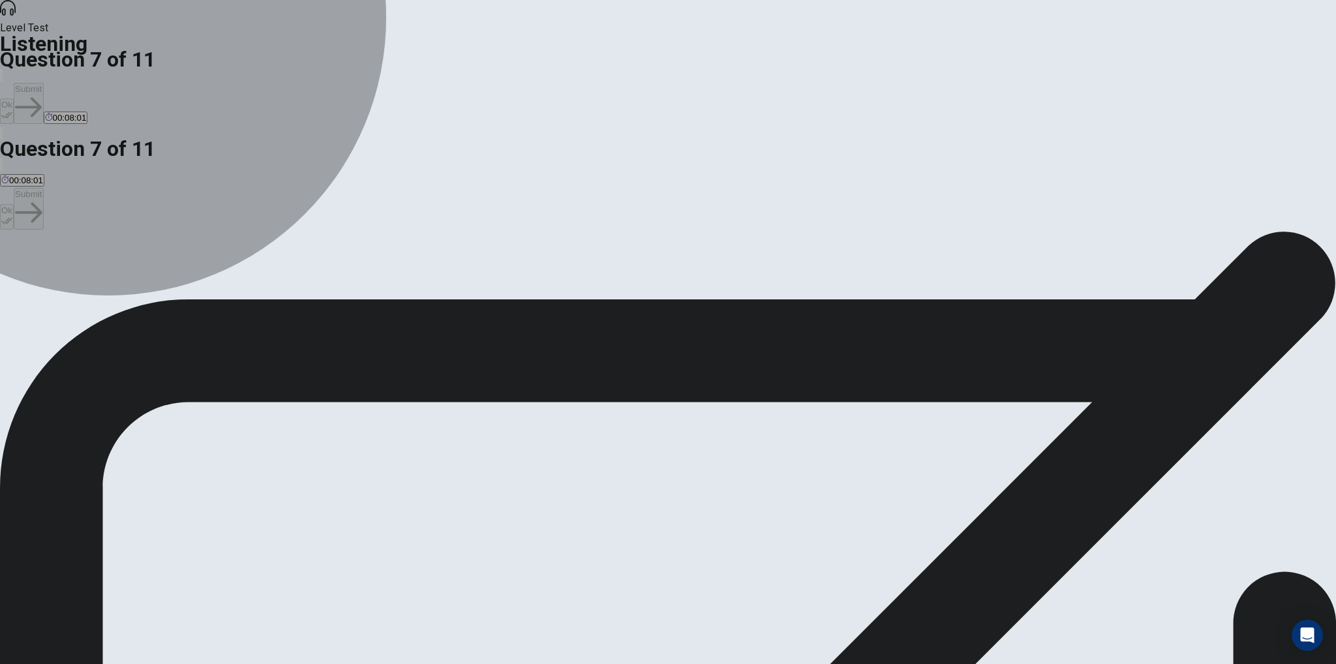
click at [320, 273] on span "A mix of classic rock, pop, and throwback songs." at bounding box center [225, 278] width 187 height 10
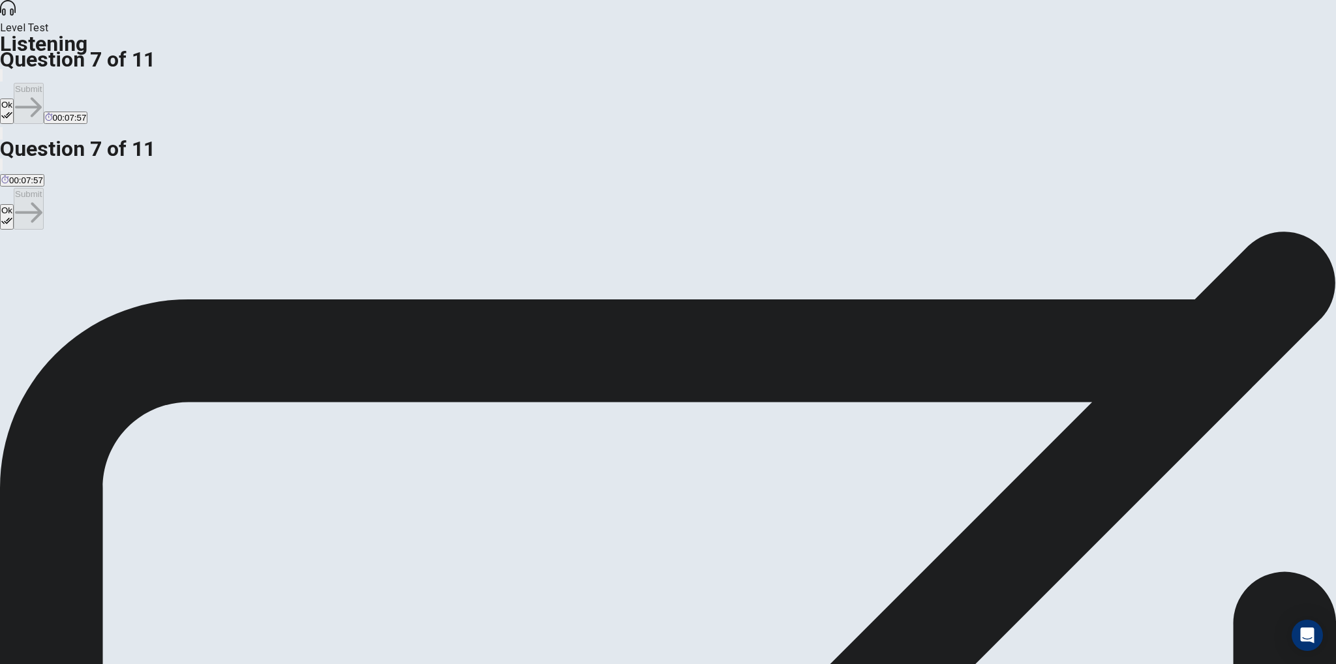
click at [14, 98] on button "Ok" at bounding box center [7, 110] width 14 height 25
click at [43, 83] on button "Submit" at bounding box center [28, 103] width 29 height 41
click at [620, 283] on span "They are excited and looking forward to it." at bounding box center [538, 278] width 161 height 10
click at [12, 112] on icon "button" at bounding box center [6, 115] width 11 height 7
click at [43, 83] on button "Submit" at bounding box center [28, 103] width 29 height 41
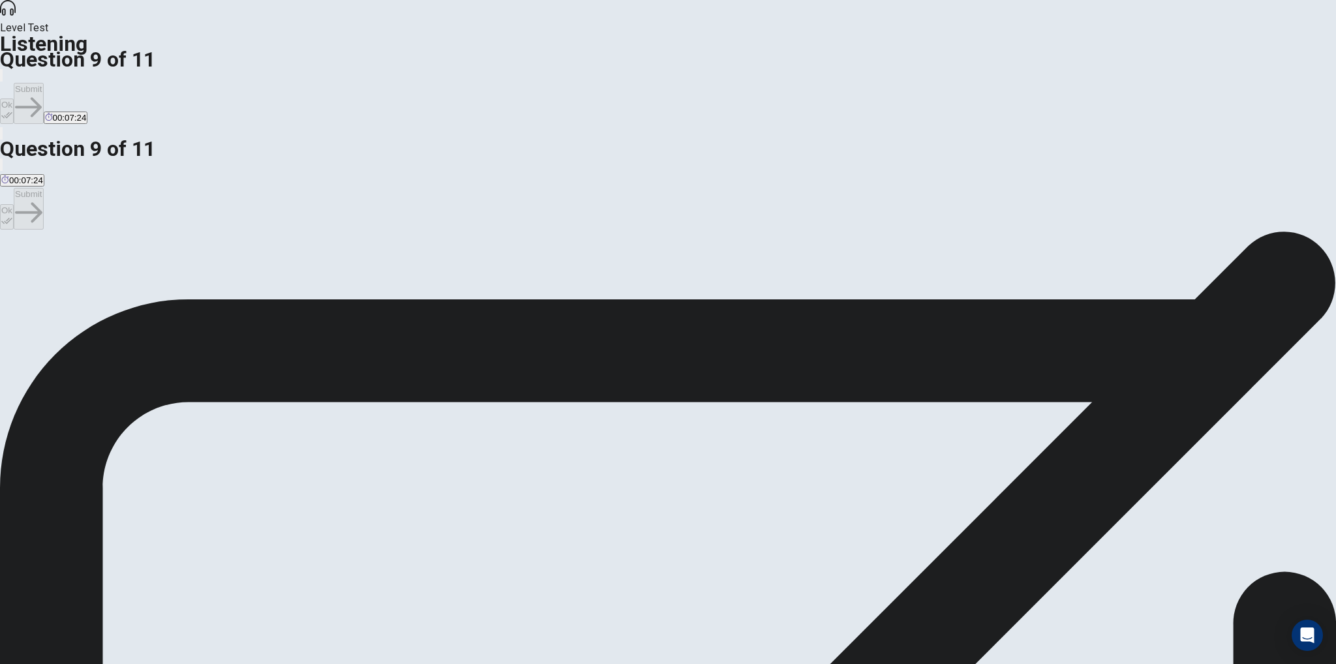
click at [14, 98] on button "Ok" at bounding box center [7, 110] width 14 height 25
click at [43, 83] on button "Submit" at bounding box center [28, 103] width 29 height 41
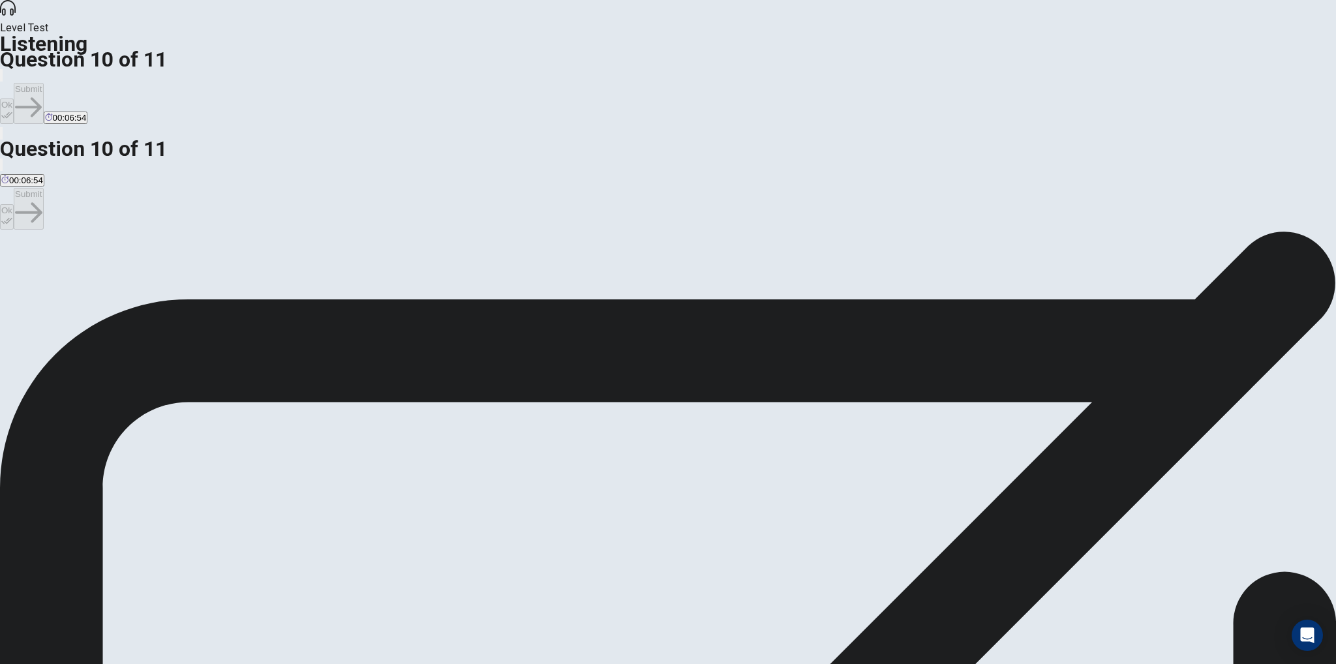
click at [533, 273] on span "To ensure they have a spot during the crowded summer season." at bounding box center [409, 278] width 247 height 10
click at [14, 98] on button "Ok" at bounding box center [7, 110] width 14 height 25
click at [43, 83] on button "Submit" at bounding box center [28, 103] width 29 height 41
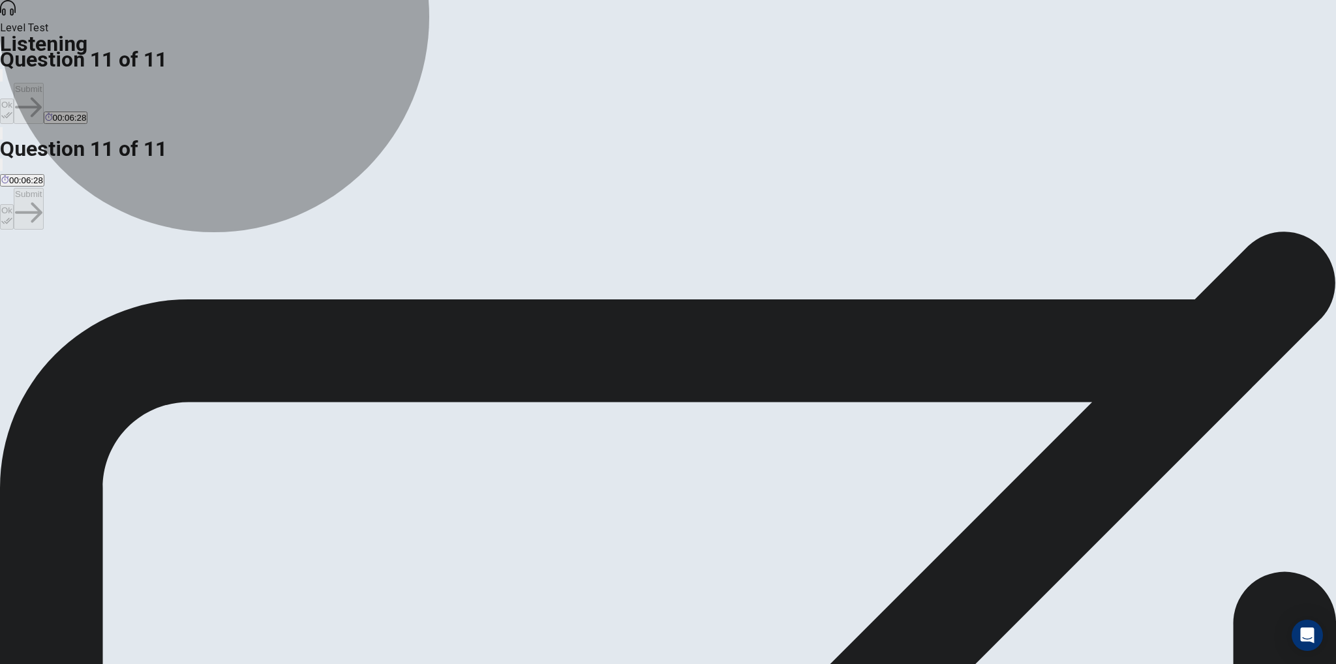
click at [292, 273] on span "Some podcasts, especially true crime ones." at bounding box center [208, 278] width 168 height 10
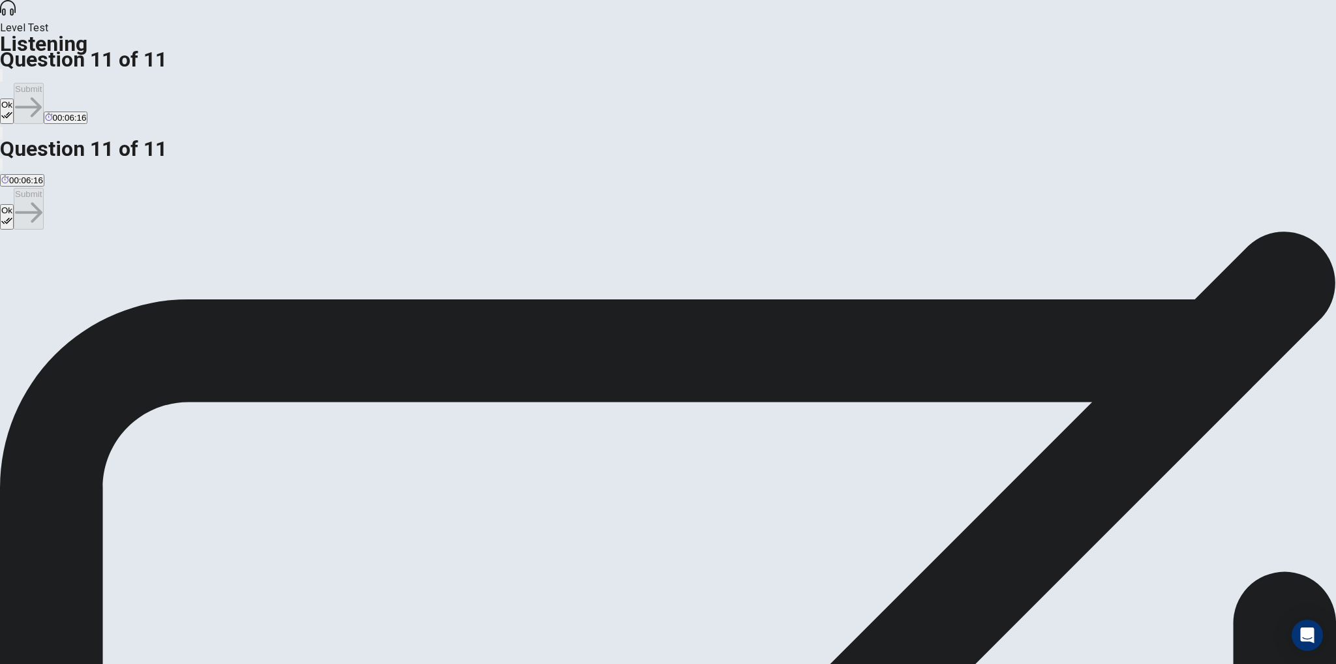
drag, startPoint x: 816, startPoint y: 30, endPoint x: 825, endPoint y: 31, distance: 8.6
click at [14, 98] on button "Ok" at bounding box center [7, 110] width 14 height 25
click at [43, 83] on button "Submit" at bounding box center [28, 103] width 29 height 41
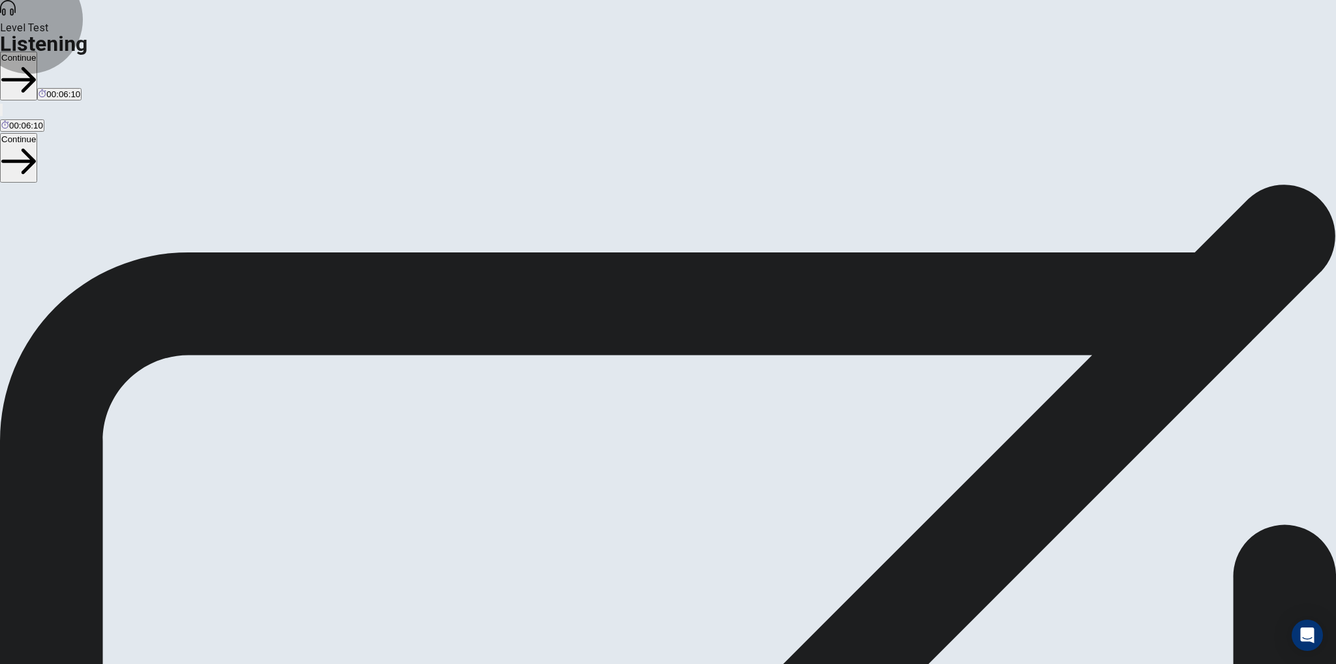
click at [37, 52] on button "Continue" at bounding box center [18, 76] width 37 height 49
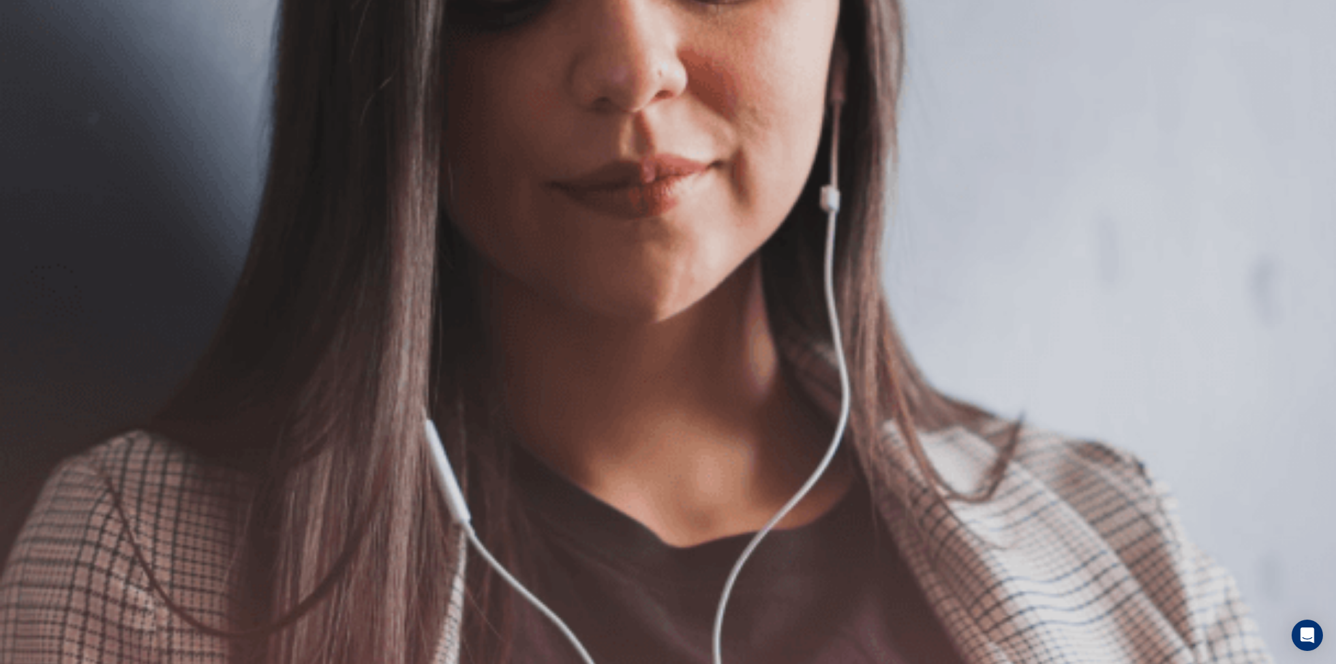
click at [1, 63] on icon "button" at bounding box center [1, 63] width 0 height 0
click at [37, 67] on button "Continue" at bounding box center [18, 91] width 37 height 49
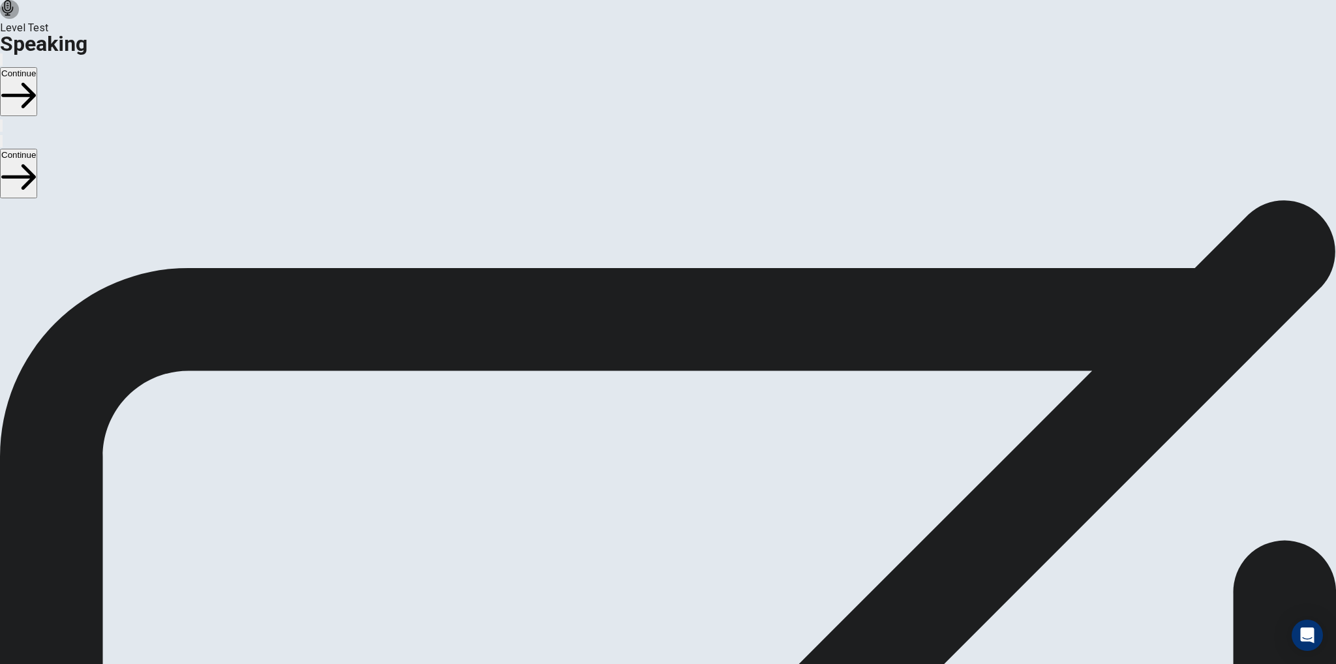
click at [666, 470] on icon "Play Audio" at bounding box center [659, 478] width 12 height 16
click at [650, 470] on icon "Record Again" at bounding box center [650, 470] width 0 height 0
click at [666, 470] on icon "Play Audio" at bounding box center [659, 478] width 12 height 16
click at [651, 461] on button "Record Again" at bounding box center [649, 467] width 3 height 12
click at [691, 558] on span "Stop Recording" at bounding box center [668, 572] width 46 height 28
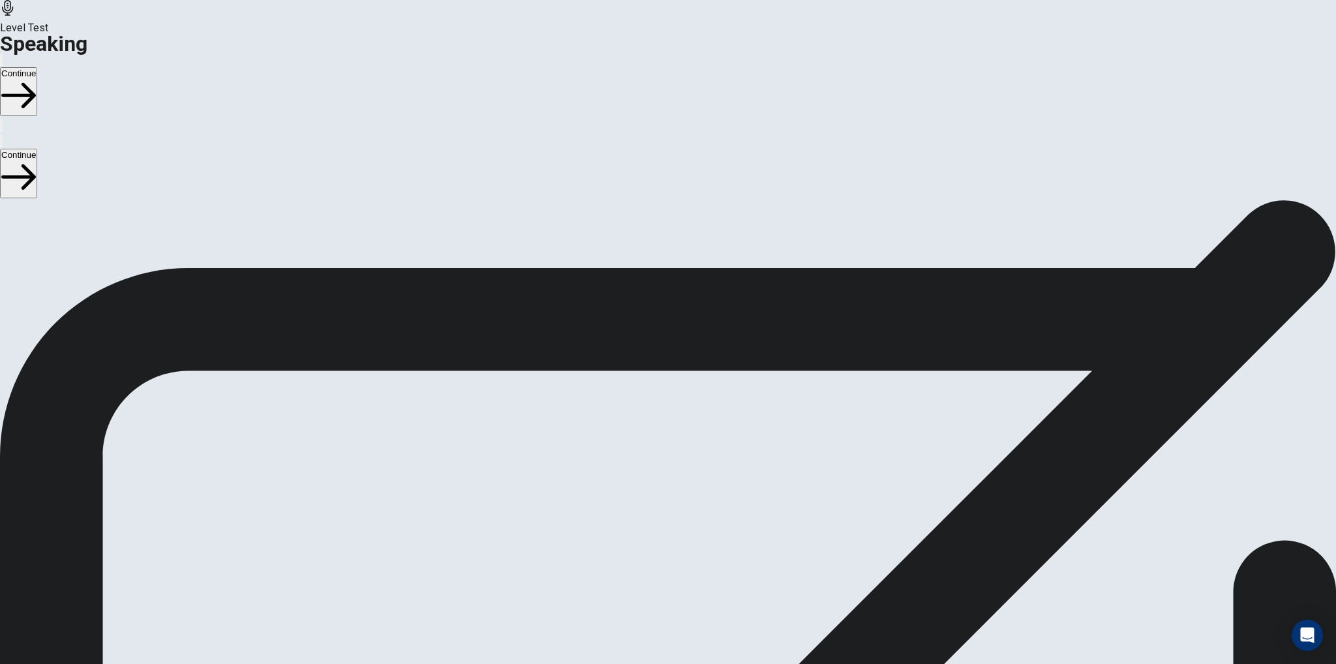
click at [652, 470] on icon "Play Audio" at bounding box center [652, 470] width 0 height 0
click at [37, 67] on button "Continue" at bounding box center [18, 91] width 37 height 49
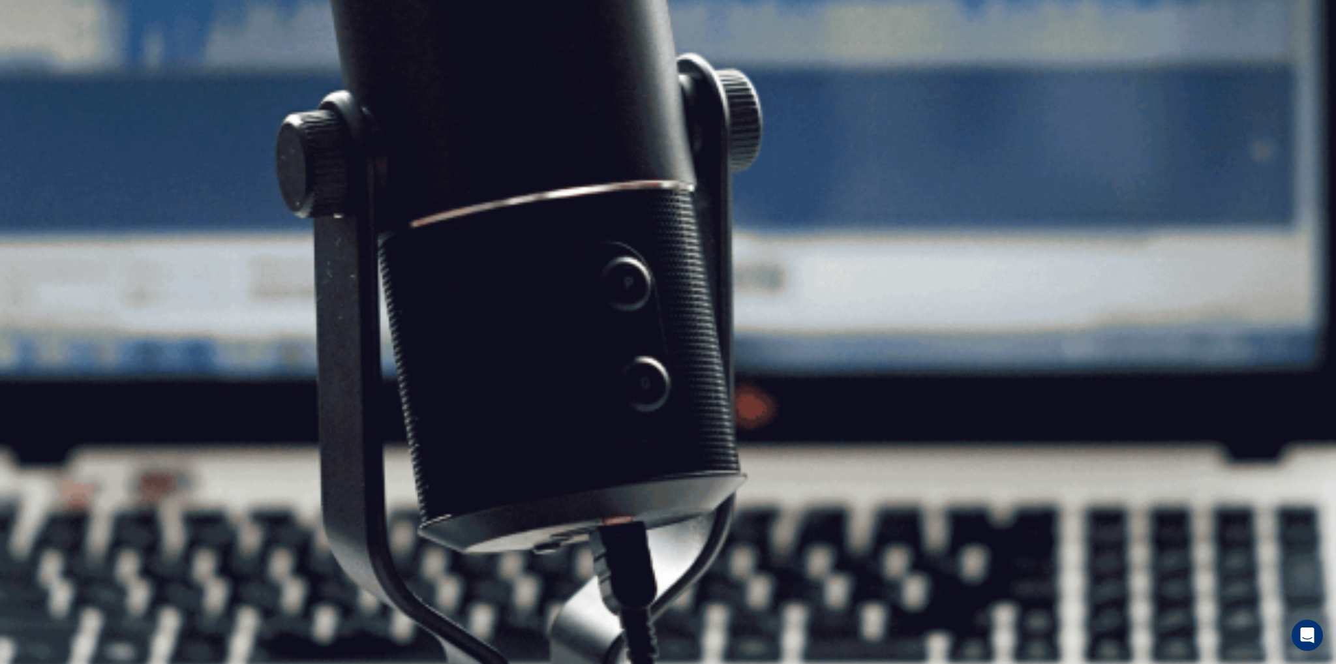
click at [37, 67] on button "Continue" at bounding box center [18, 91] width 37 height 49
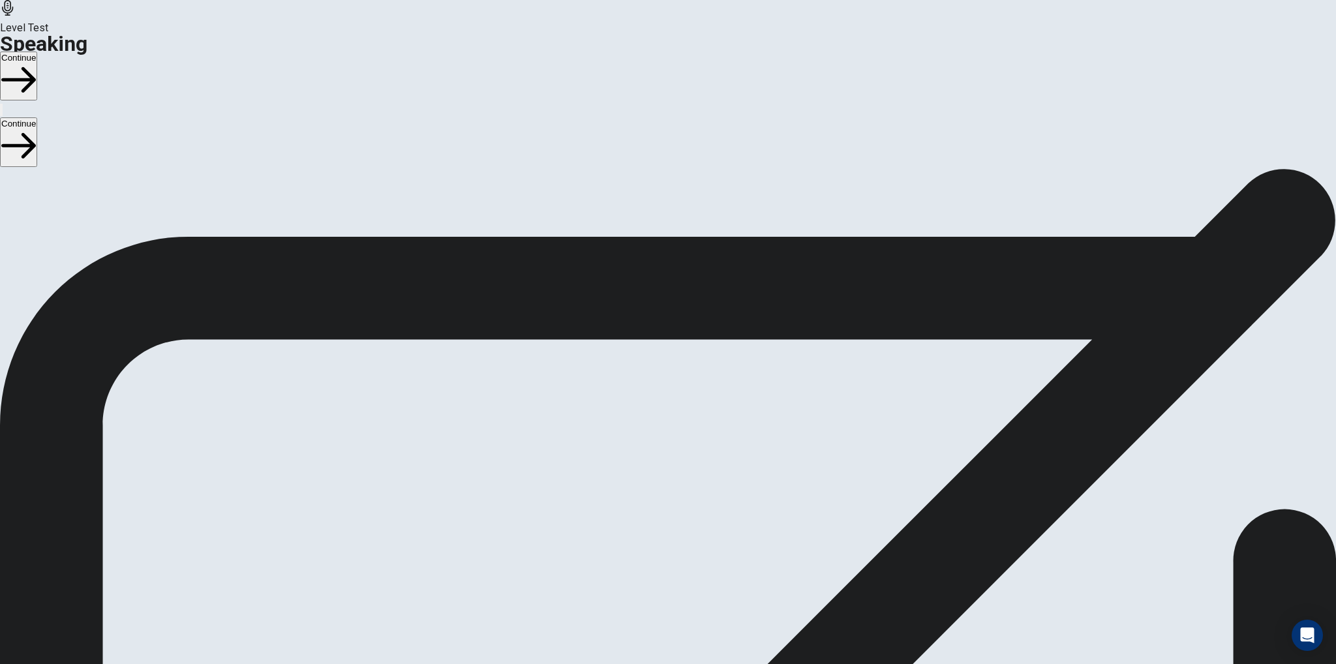
drag, startPoint x: 955, startPoint y: 8, endPoint x: 953, endPoint y: 18, distance: 10.0
click at [37, 52] on button "Continue" at bounding box center [18, 76] width 37 height 49
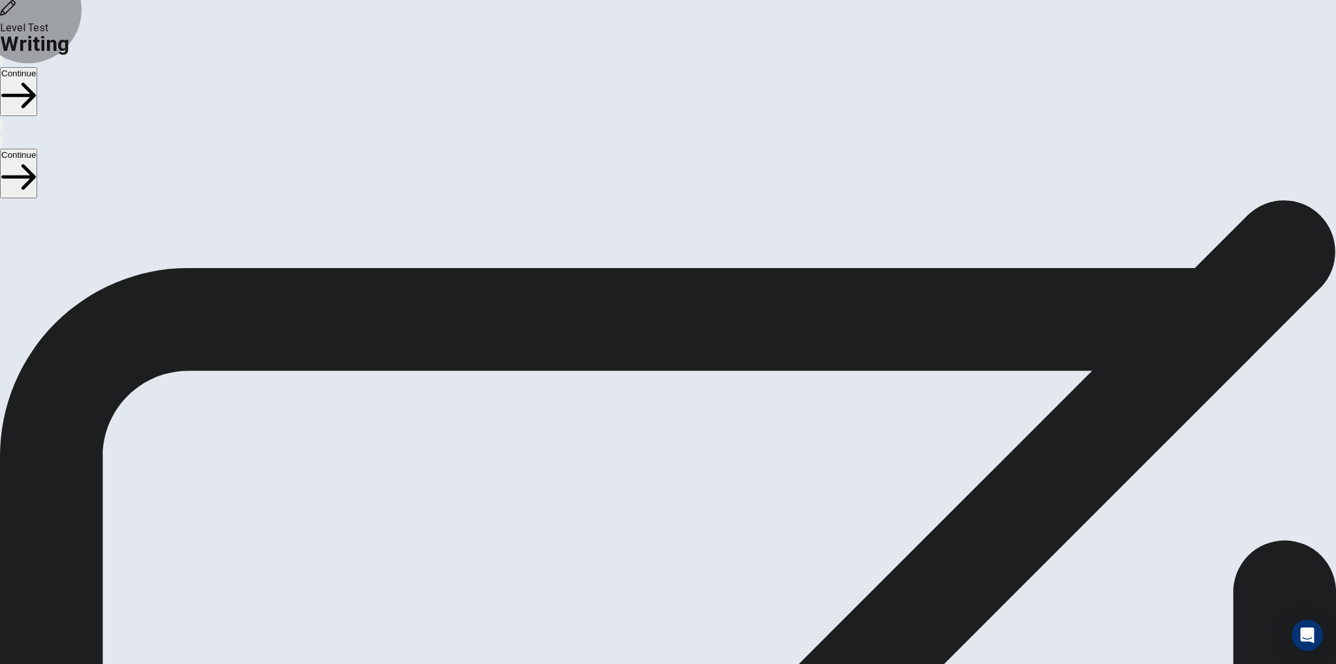
click at [37, 67] on button "Continue" at bounding box center [18, 91] width 37 height 49
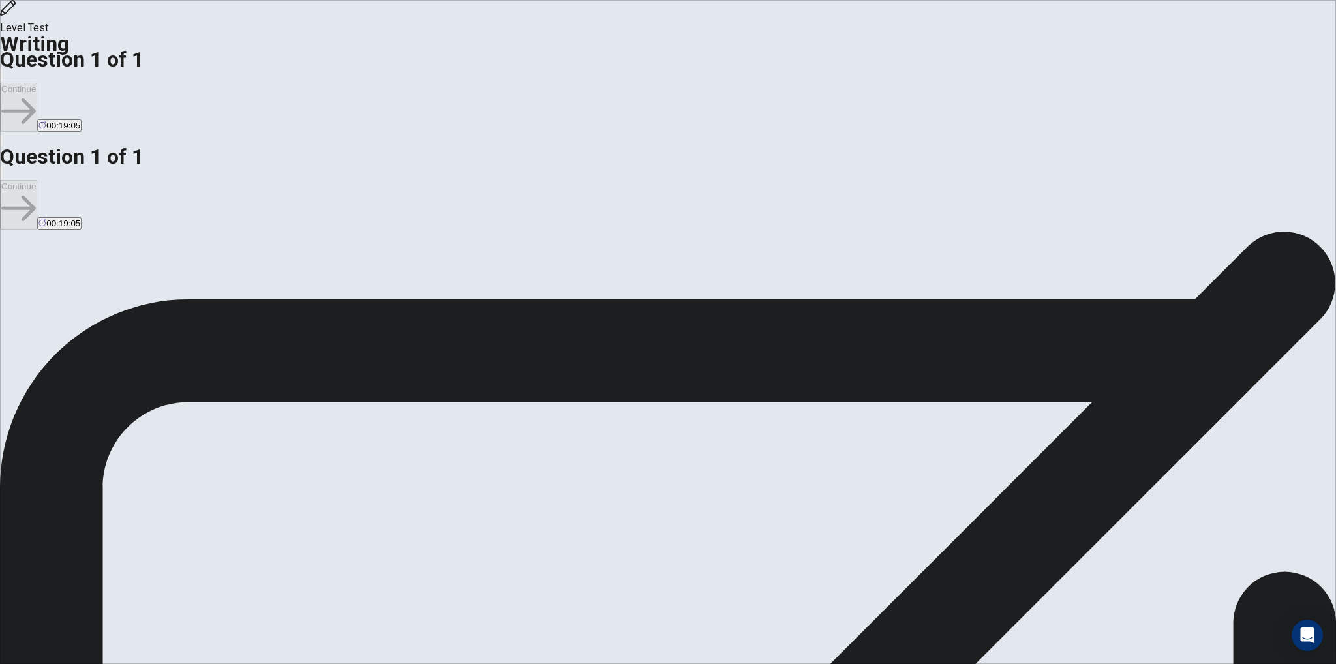
type textarea "*"
click at [331, 466] on textarea "**********" at bounding box center [165, 672] width 331 height 413
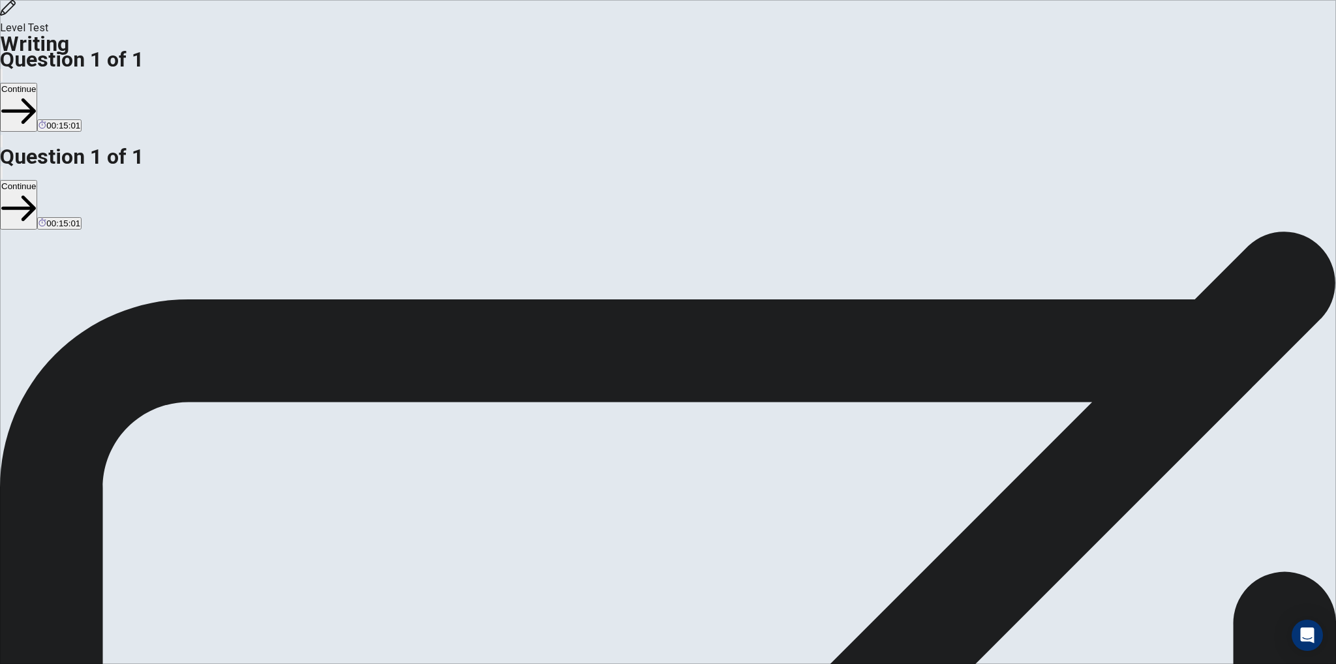
click at [331, 466] on textarea "**********" at bounding box center [165, 672] width 331 height 413
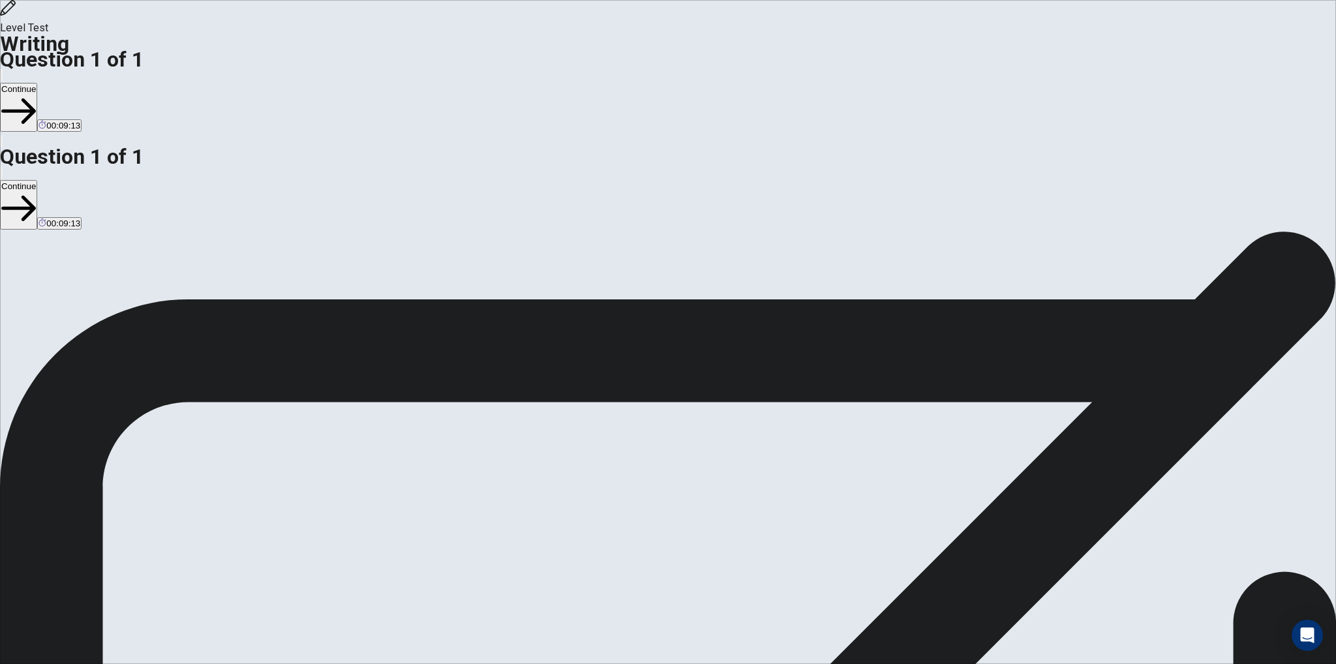
click at [331, 466] on textarea "**********" at bounding box center [165, 672] width 331 height 413
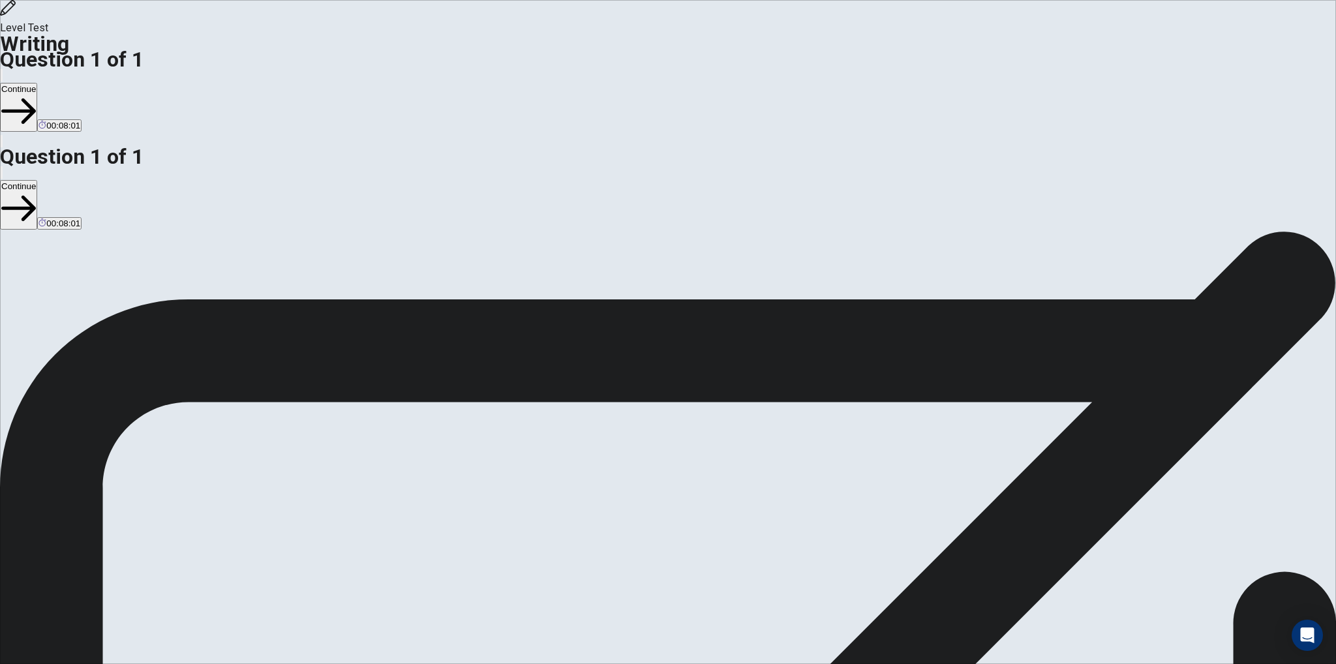
click at [331, 466] on textarea "**********" at bounding box center [165, 672] width 331 height 413
drag, startPoint x: 955, startPoint y: 329, endPoint x: 970, endPoint y: 329, distance: 15.7
click at [331, 466] on textarea "**********" at bounding box center [165, 672] width 331 height 413
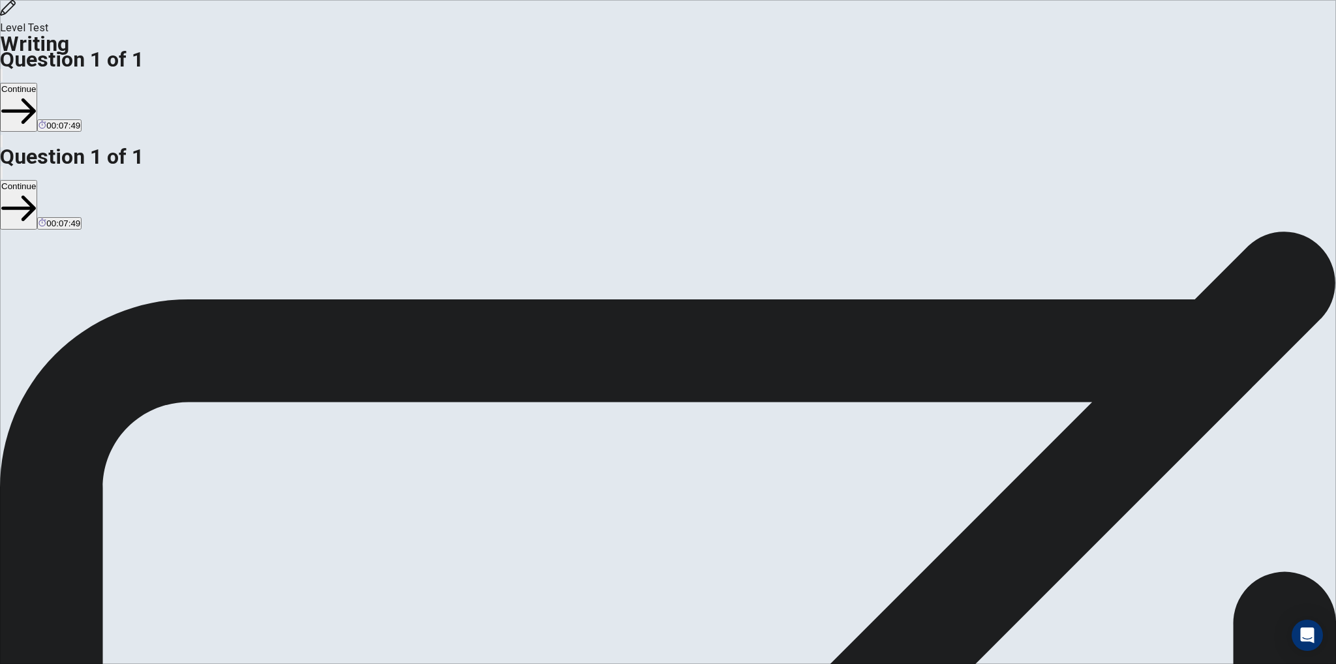
click at [331, 466] on textarea "**********" at bounding box center [165, 672] width 331 height 413
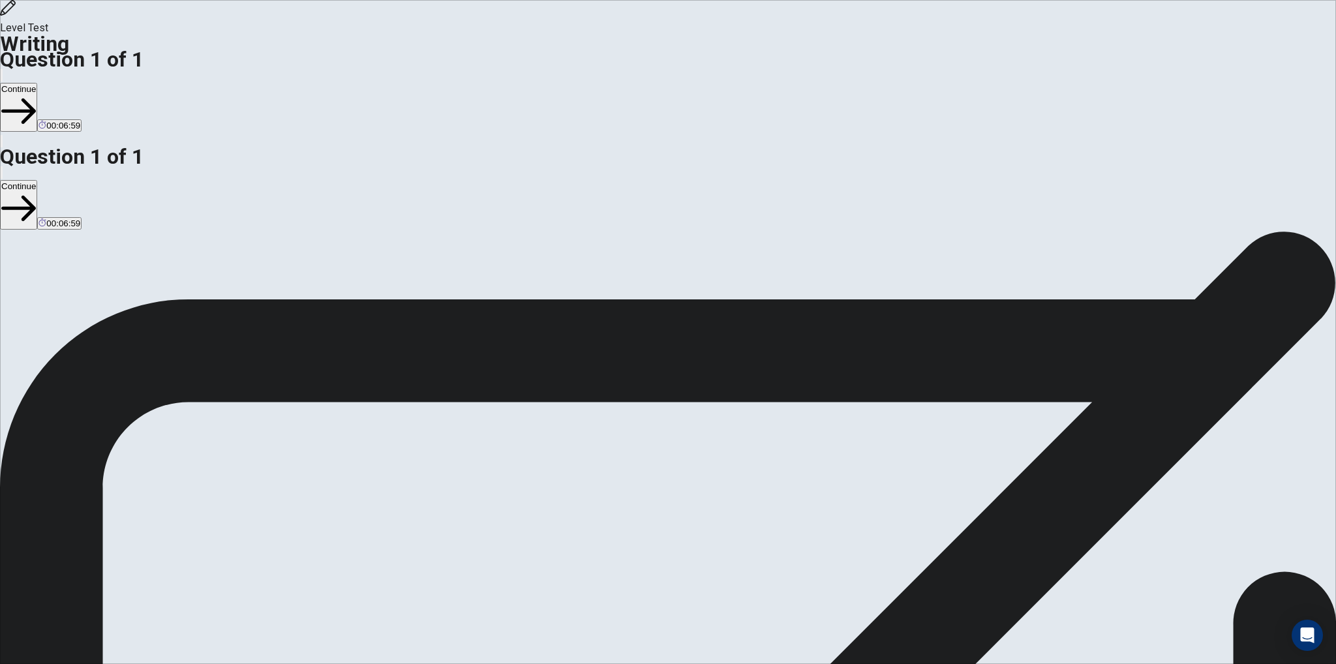
click at [331, 466] on textarea "**********" at bounding box center [165, 672] width 331 height 413
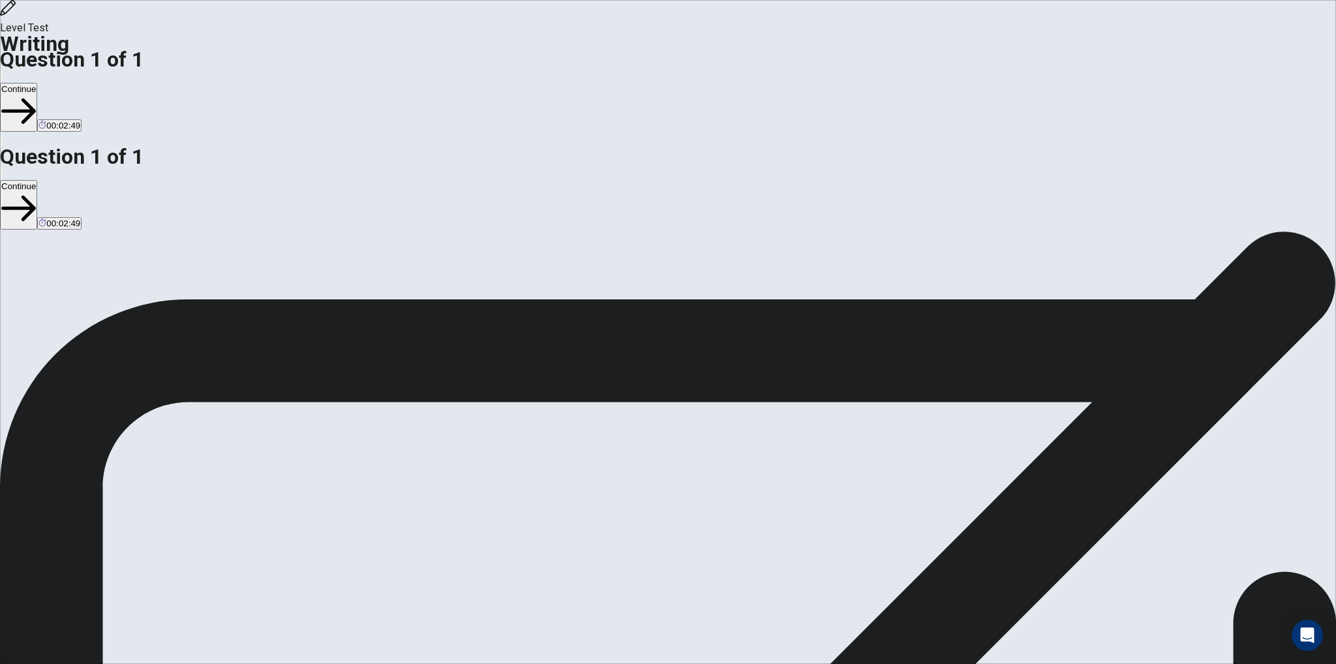
click at [37, 83] on button "Continue" at bounding box center [18, 107] width 37 height 49
drag, startPoint x: 685, startPoint y: 525, endPoint x: 657, endPoint y: 451, distance: 79.7
drag, startPoint x: 850, startPoint y: 134, endPoint x: 977, endPoint y: 149, distance: 127.5
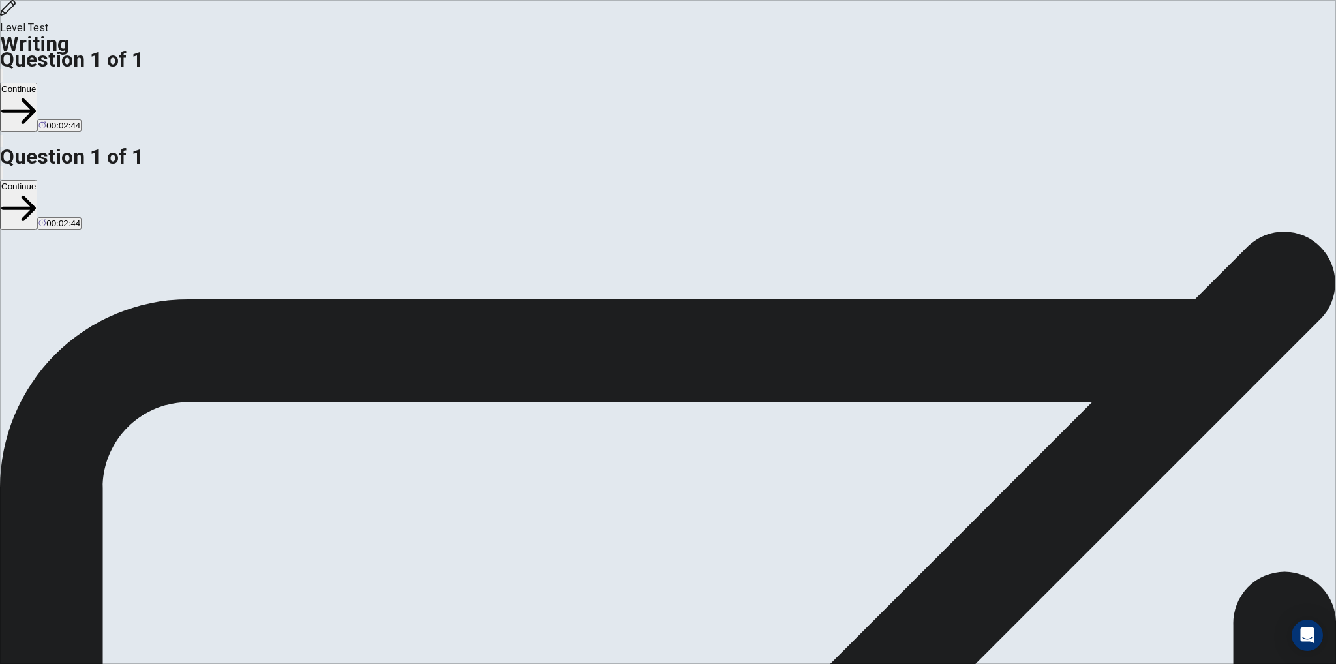
click at [331, 466] on textarea "**********" at bounding box center [165, 672] width 331 height 413
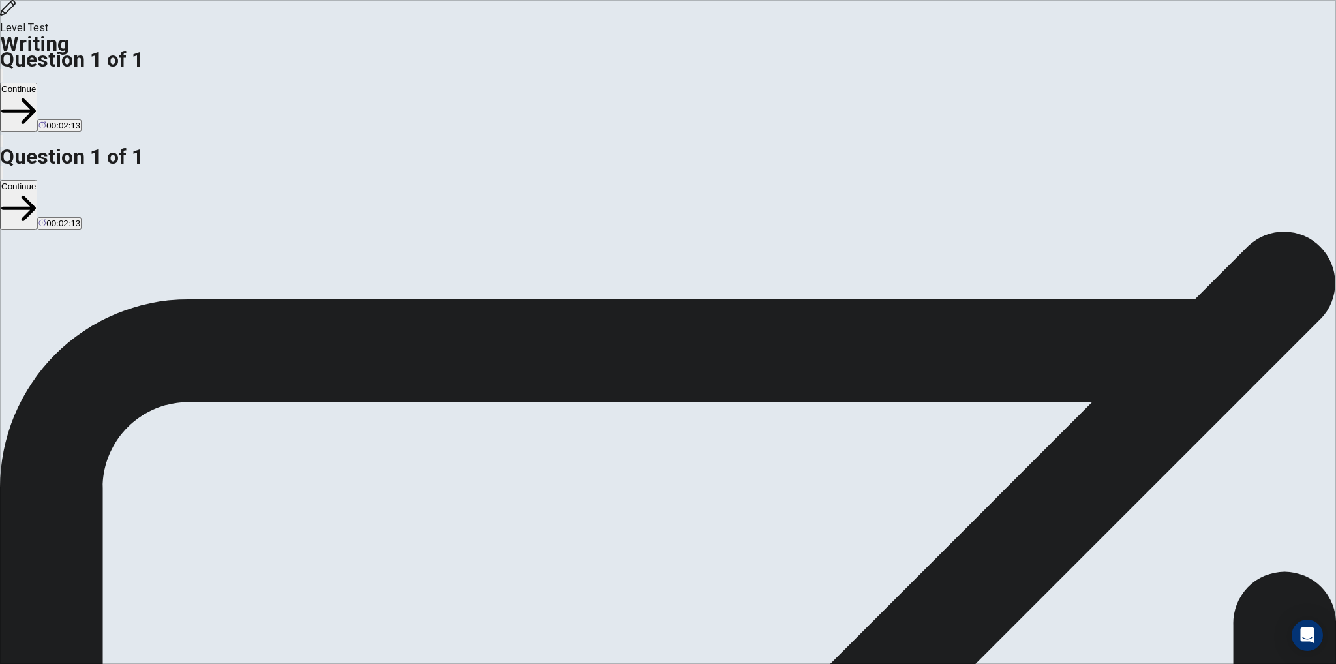
click at [331, 466] on textarea "**********" at bounding box center [165, 672] width 331 height 413
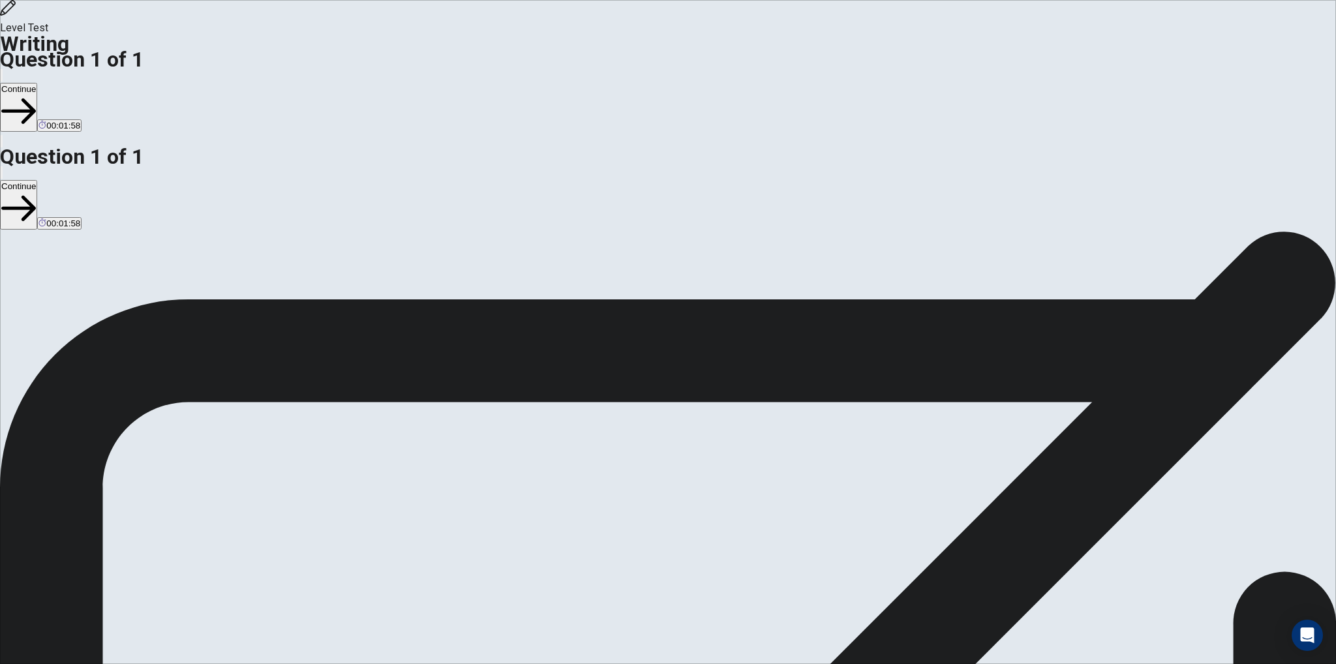
click at [331, 466] on textarea "**********" at bounding box center [165, 672] width 331 height 413
drag, startPoint x: 1012, startPoint y: 264, endPoint x: 972, endPoint y: 269, distance: 40.8
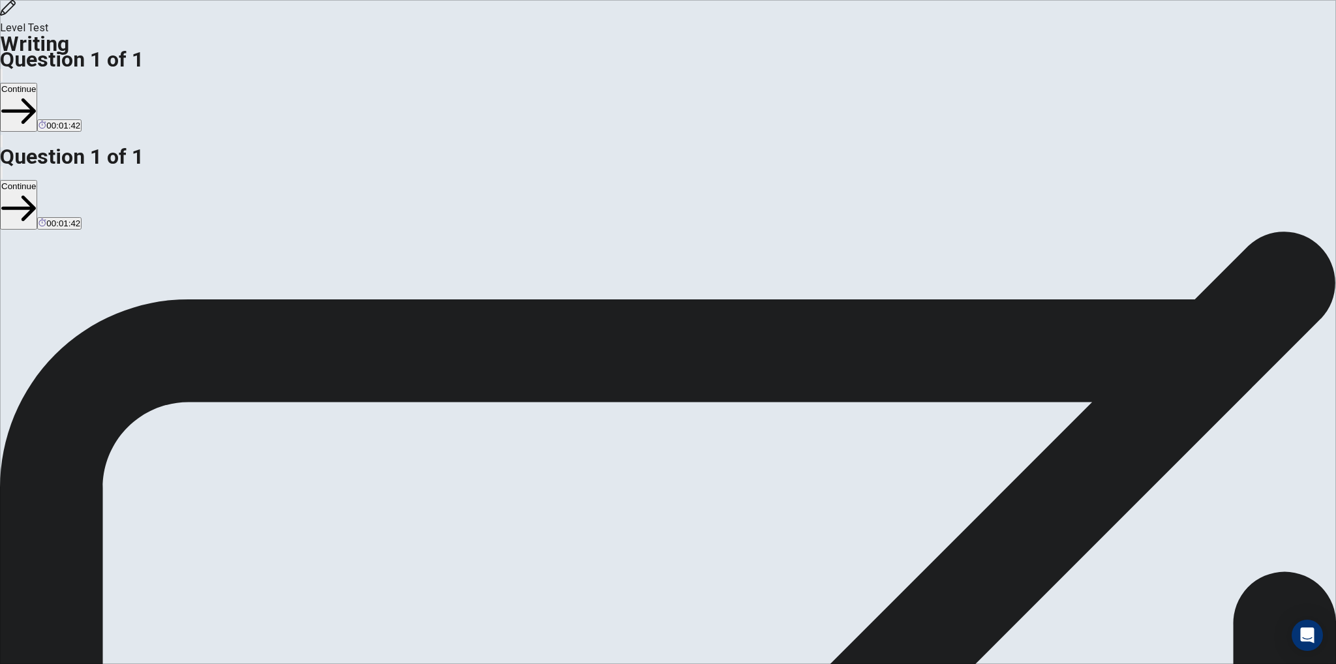
click at [331, 466] on textarea "**********" at bounding box center [165, 672] width 331 height 413
type textarea "**********"
click at [37, 83] on button "Continue" at bounding box center [18, 107] width 37 height 49
click at [525, 440] on span at bounding box center [525, 440] width 0 height 0
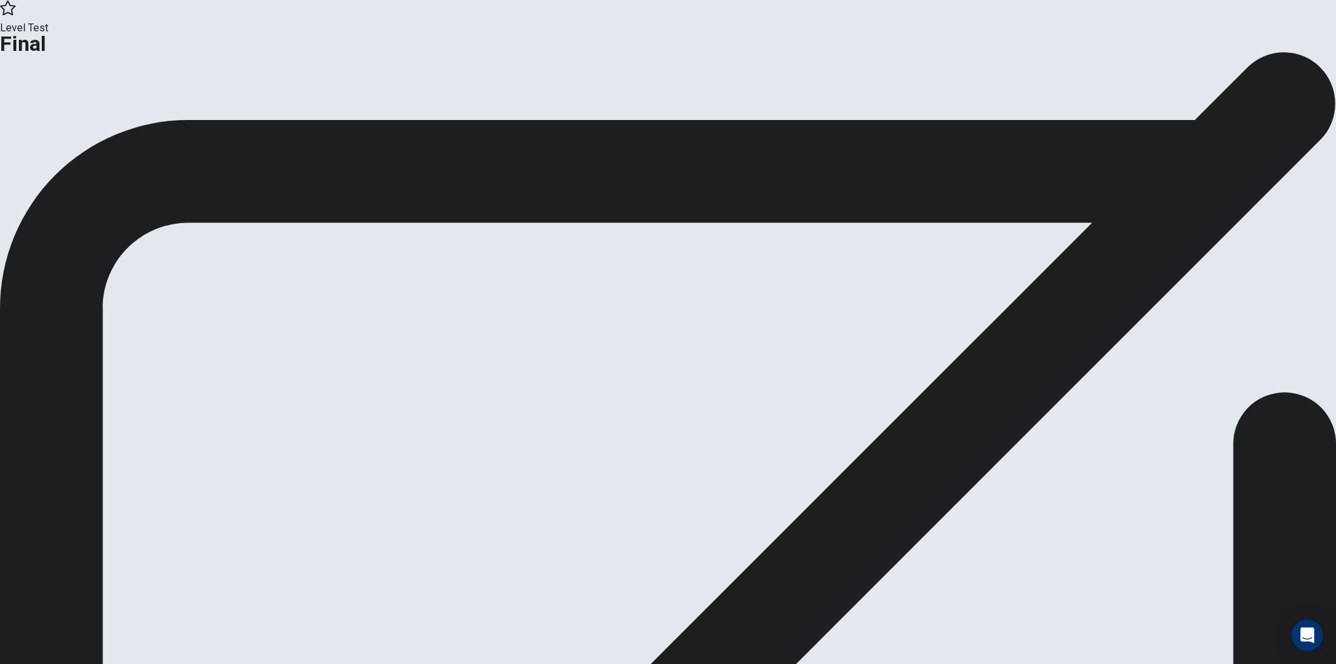
drag, startPoint x: 647, startPoint y: 162, endPoint x: 725, endPoint y: 217, distance: 94.6
click at [736, 117] on div "This is the end of the test. Click on Continue to go to the dashboard. Click on…" at bounding box center [668, 85] width 1336 height 66
click at [53, 116] on button "Continue" at bounding box center [26, 107] width 53 height 18
